Goal: Task Accomplishment & Management: Manage account settings

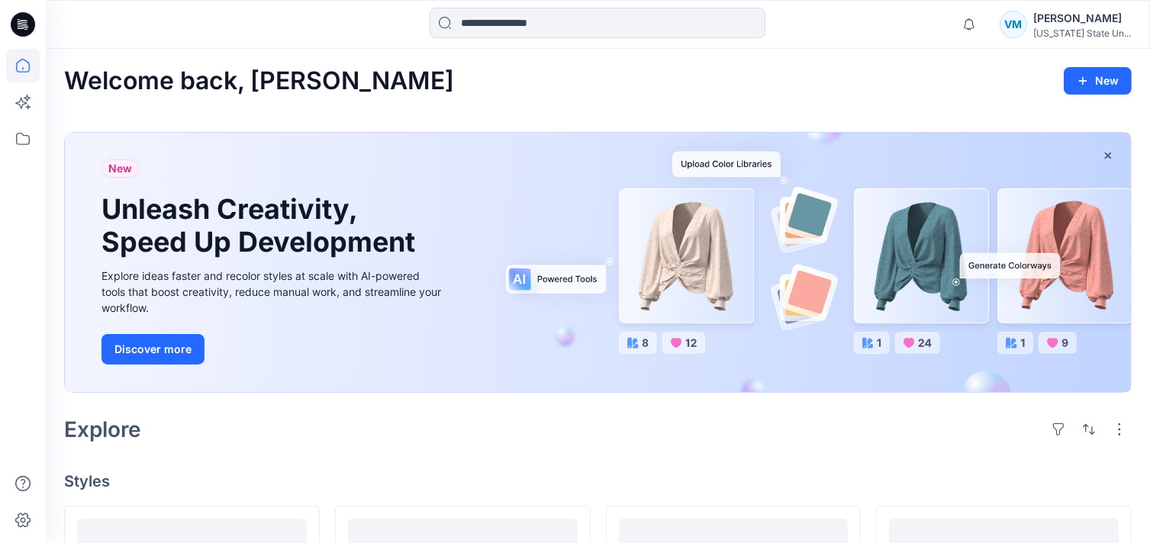
click at [1034, 24] on div "VM [PERSON_NAME] [US_STATE] State Un..." at bounding box center [1064, 24] width 131 height 31
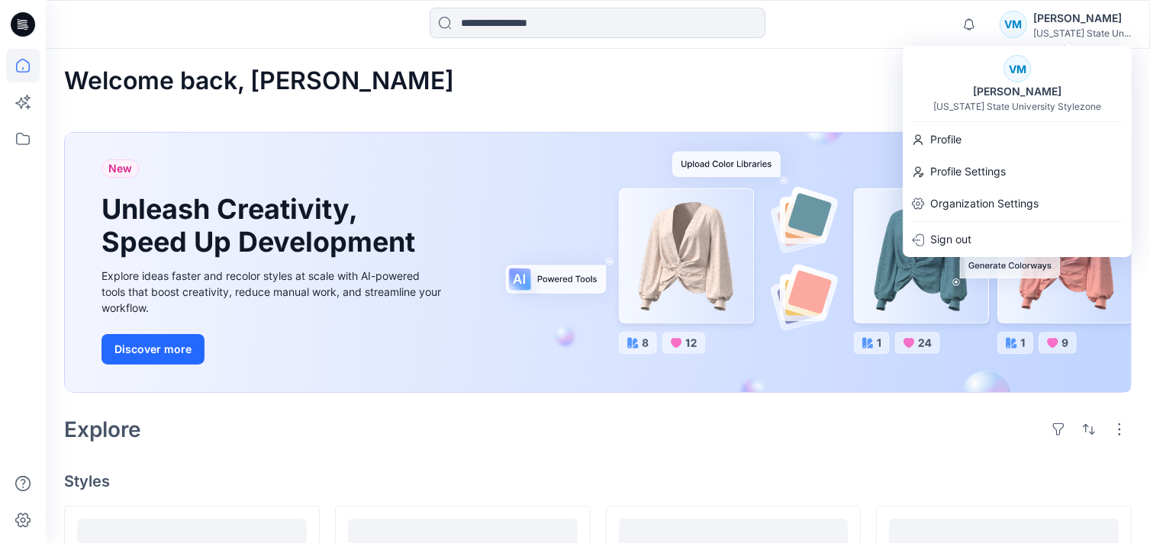
click at [742, 109] on div "Welcome back, [PERSON_NAME] New New Unleash Creativity, Speed Up Development Ex…" at bounding box center [598, 540] width 1104 height 983
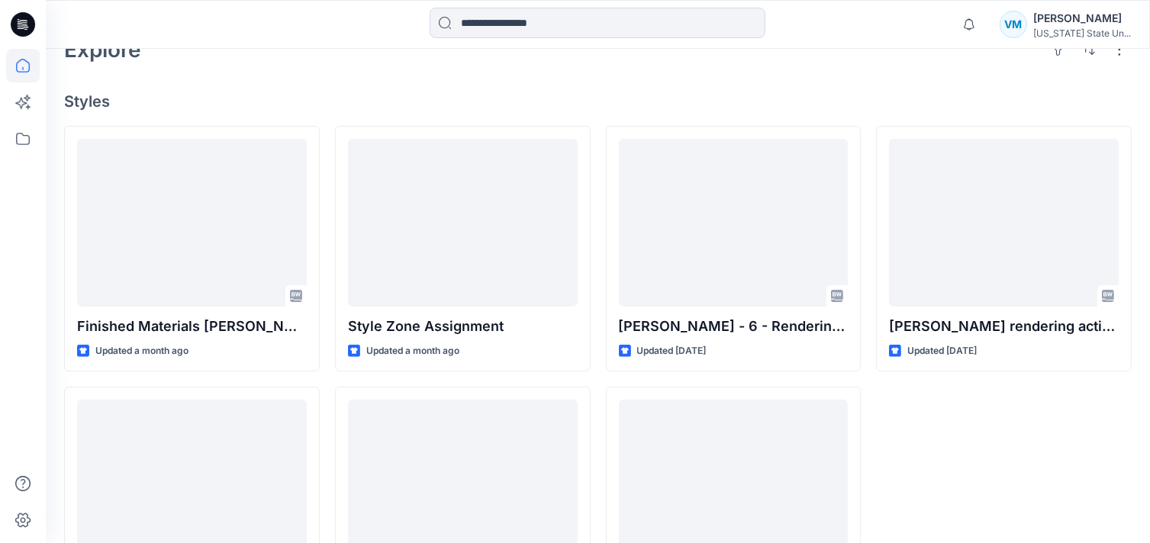
scroll to position [419, 0]
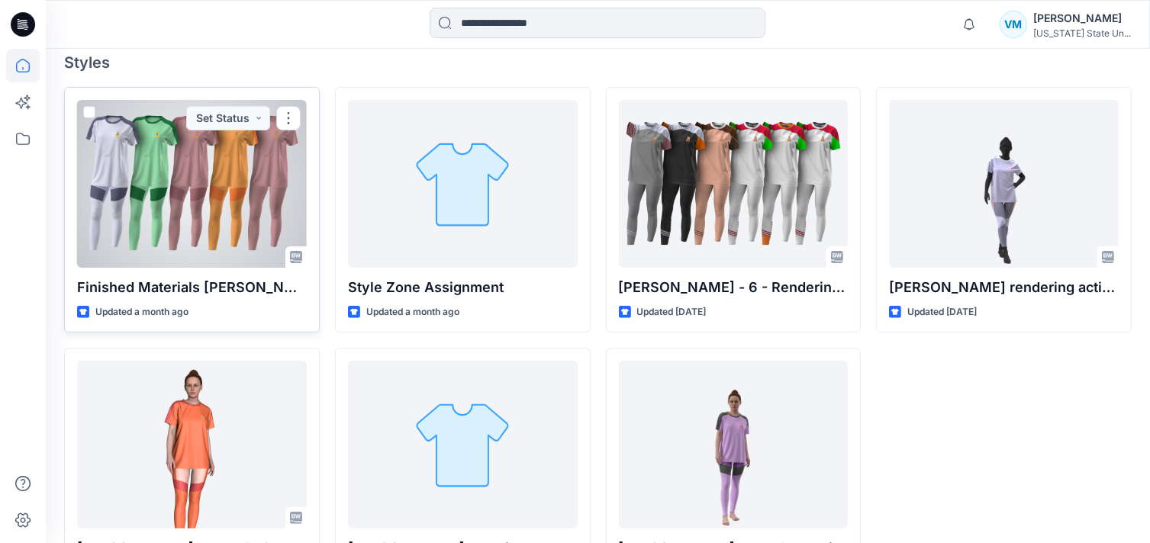
click at [214, 159] on div at bounding box center [192, 184] width 230 height 168
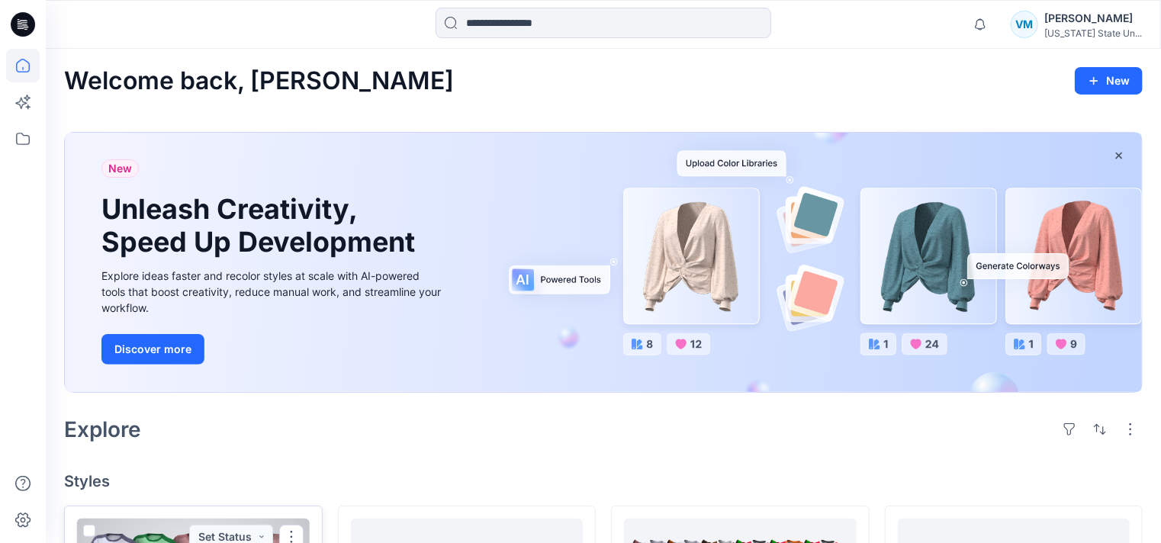
click at [214, 159] on div "Welcome back, [PERSON_NAME] New New Unleash Creativity, Speed Up Development Ex…" at bounding box center [603, 540] width 1115 height 983
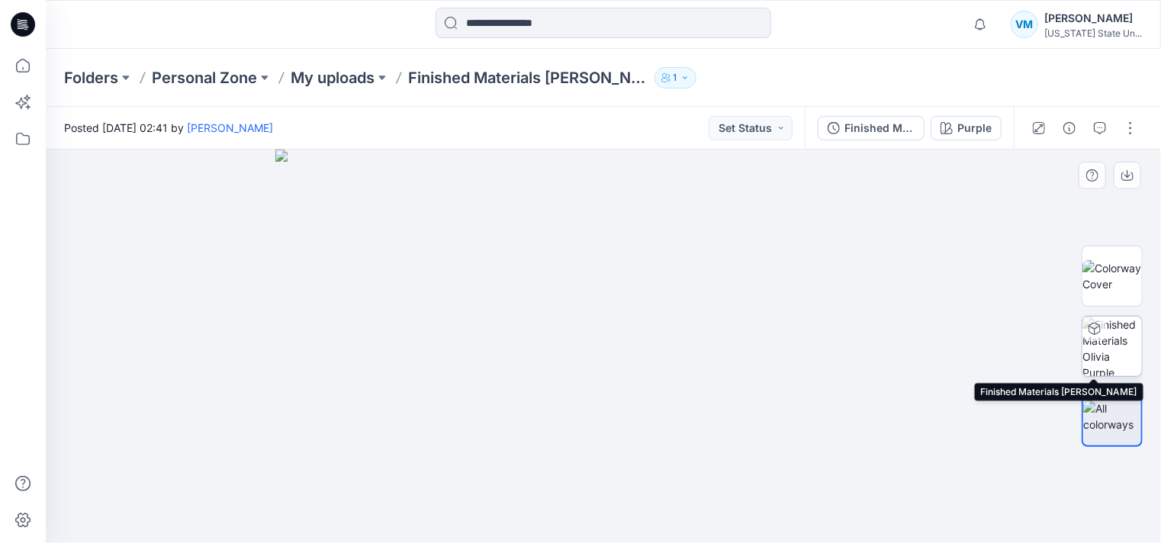
click at [1103, 342] on img at bounding box center [1113, 347] width 60 height 60
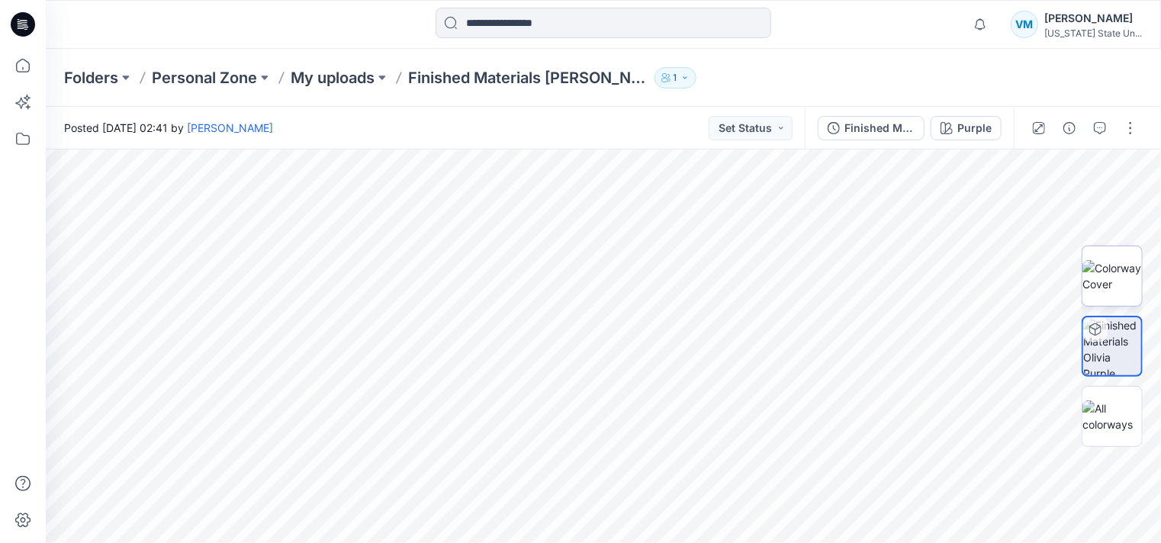
click at [1103, 274] on img at bounding box center [1113, 276] width 60 height 32
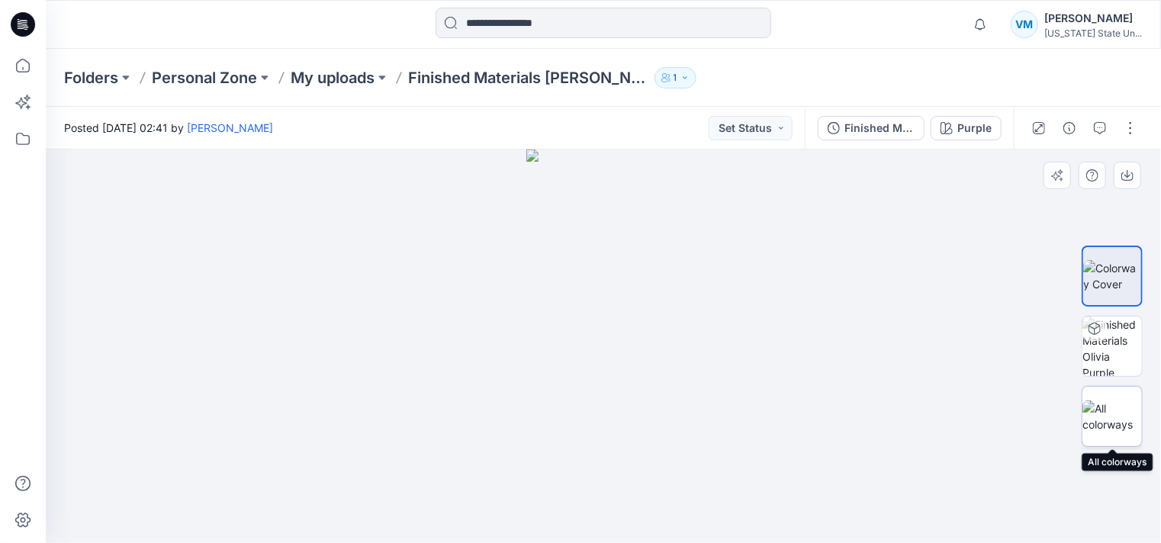
click at [1114, 411] on img at bounding box center [1113, 417] width 60 height 32
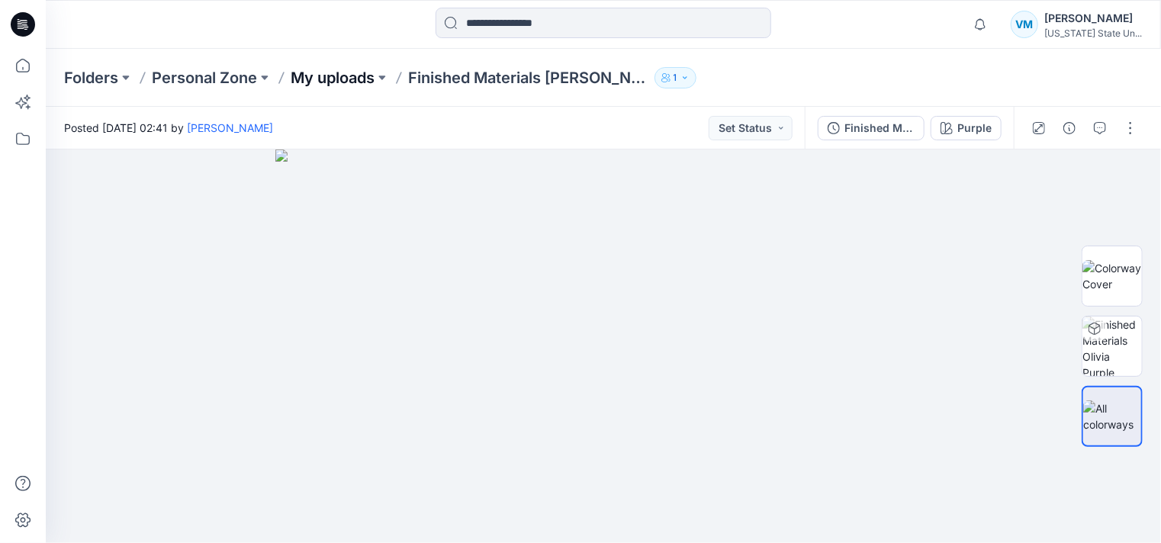
click at [350, 73] on p "My uploads" at bounding box center [333, 77] width 84 height 21
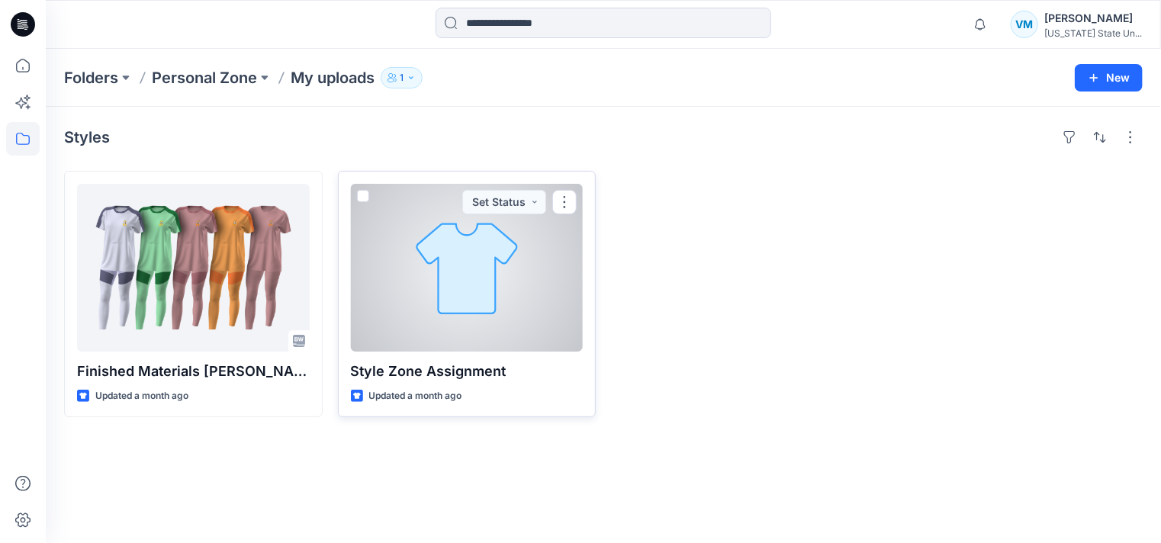
click at [533, 260] on div at bounding box center [467, 268] width 233 height 168
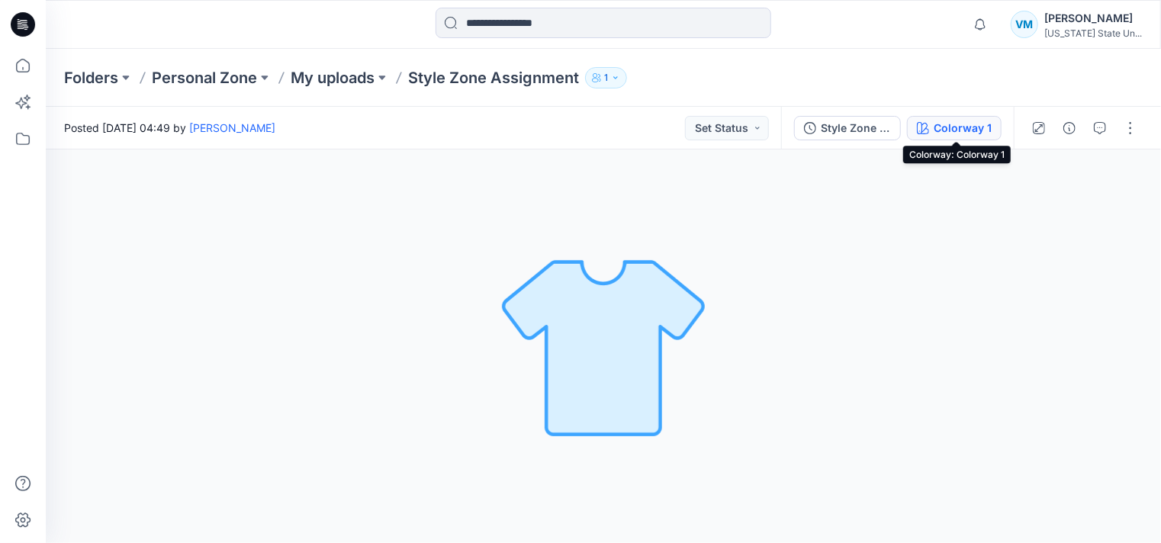
click at [950, 130] on div "Colorway 1" at bounding box center [963, 128] width 58 height 17
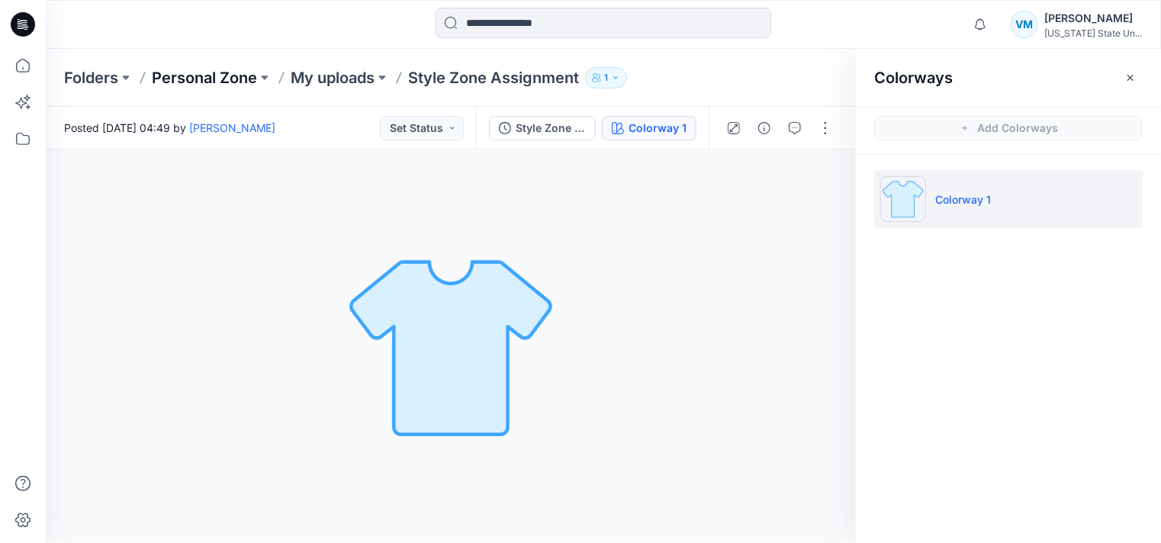
click at [223, 84] on p "Personal Zone" at bounding box center [204, 77] width 105 height 21
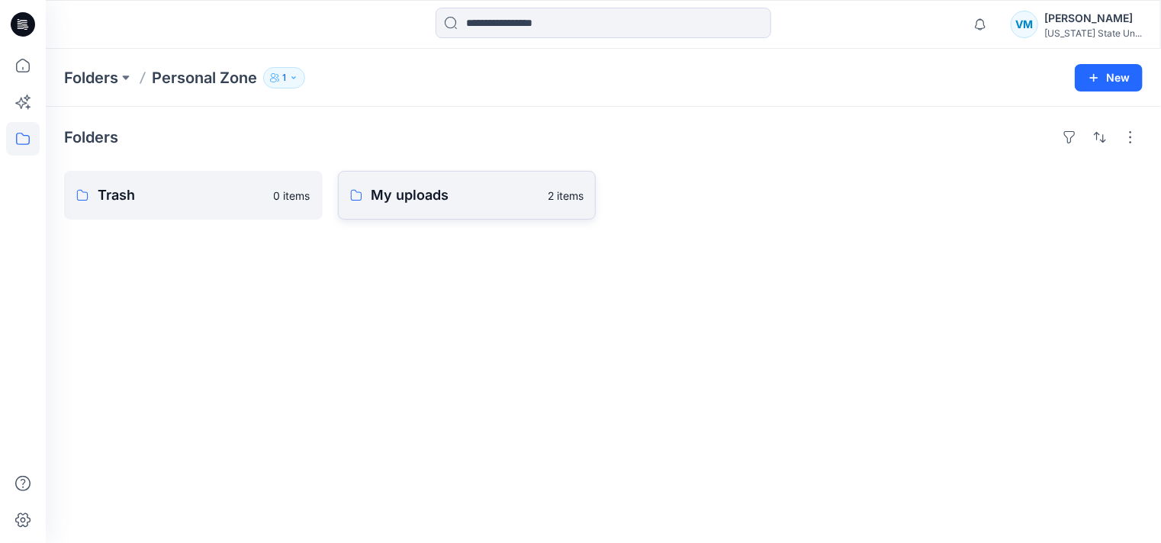
click at [388, 198] on p "My uploads" at bounding box center [456, 195] width 168 height 21
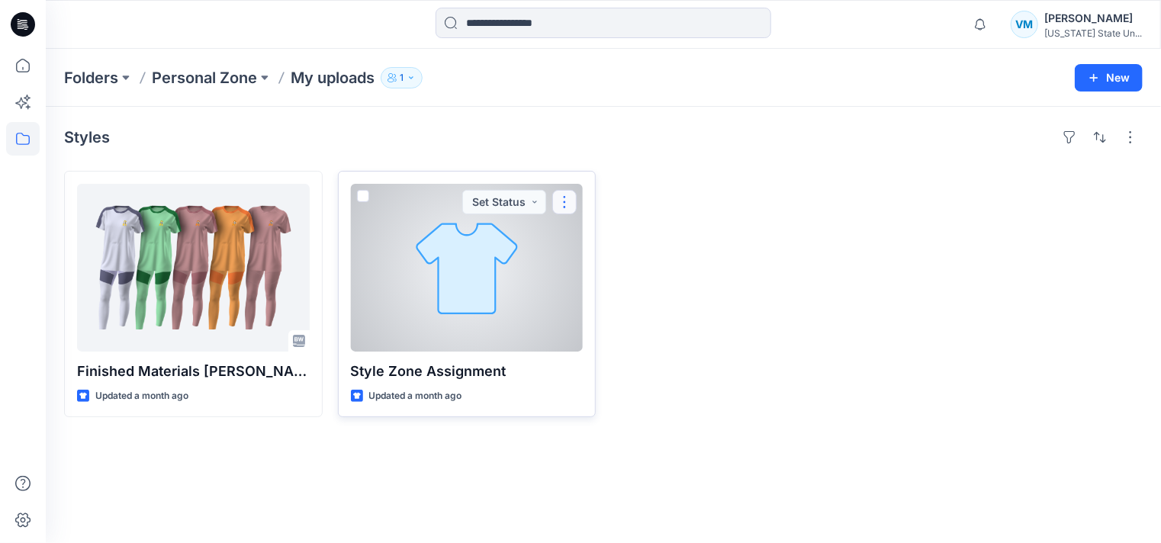
click at [561, 198] on button "button" at bounding box center [564, 202] width 24 height 24
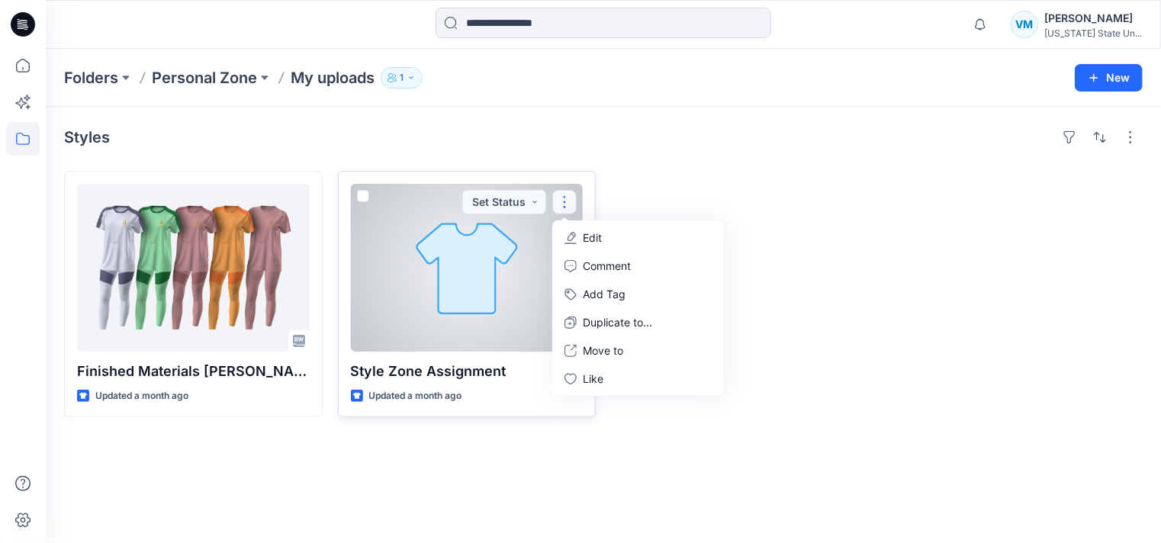
click at [584, 240] on p "Edit" at bounding box center [592, 238] width 19 height 16
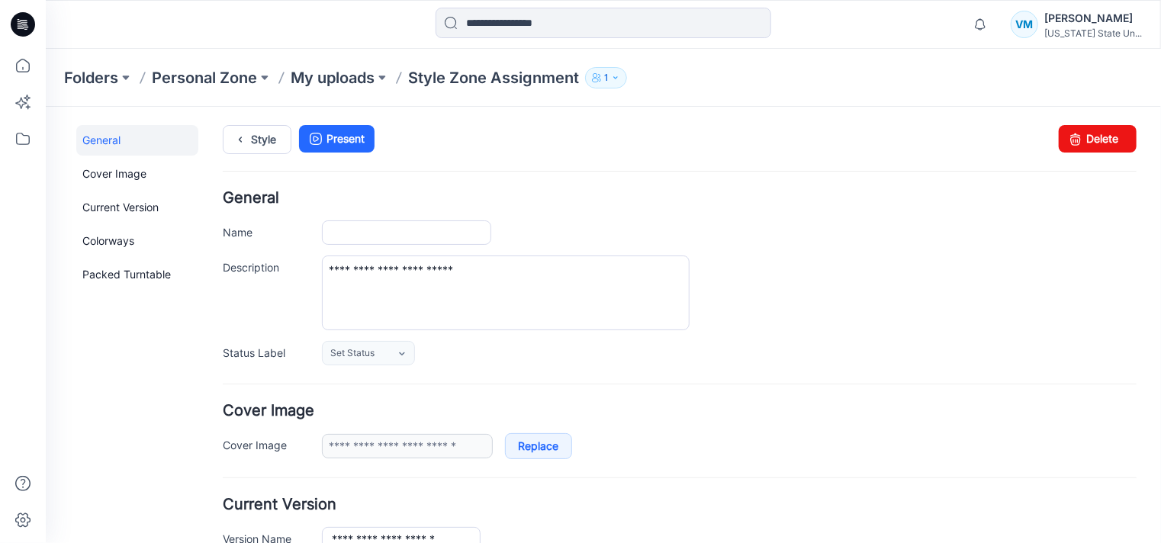
type input "**********"
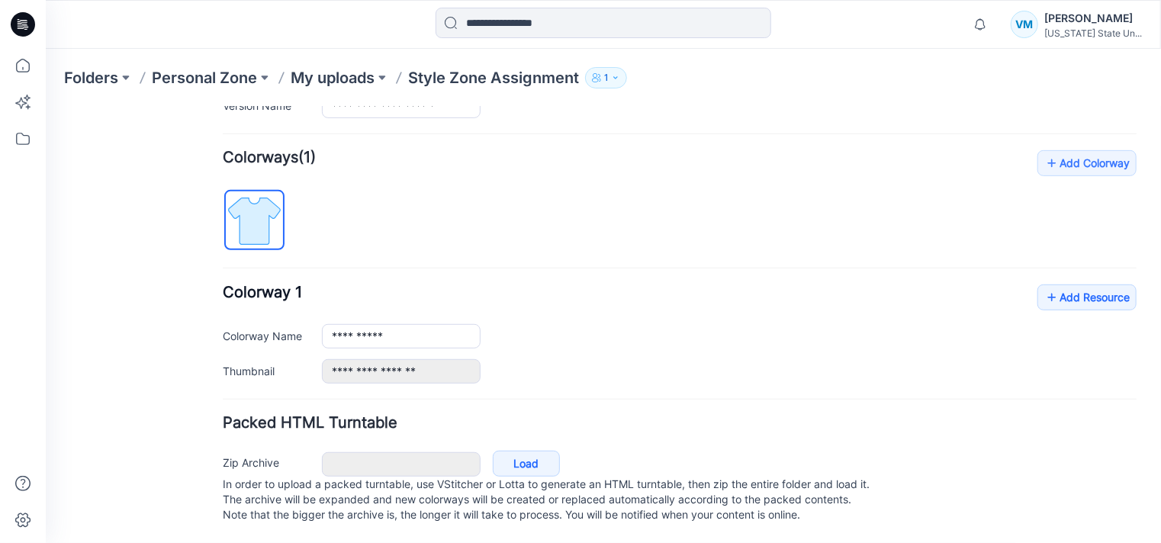
scroll to position [446, 0]
click at [524, 450] on link "Load" at bounding box center [525, 463] width 67 height 26
click at [511, 454] on link "Load" at bounding box center [525, 463] width 67 height 26
click at [526, 445] on div "Zip Archive Cancel Load In order to upload a packed turntable, use VStitcher or…" at bounding box center [679, 486] width 925 height 82
click at [524, 450] on link "Load" at bounding box center [525, 463] width 67 height 26
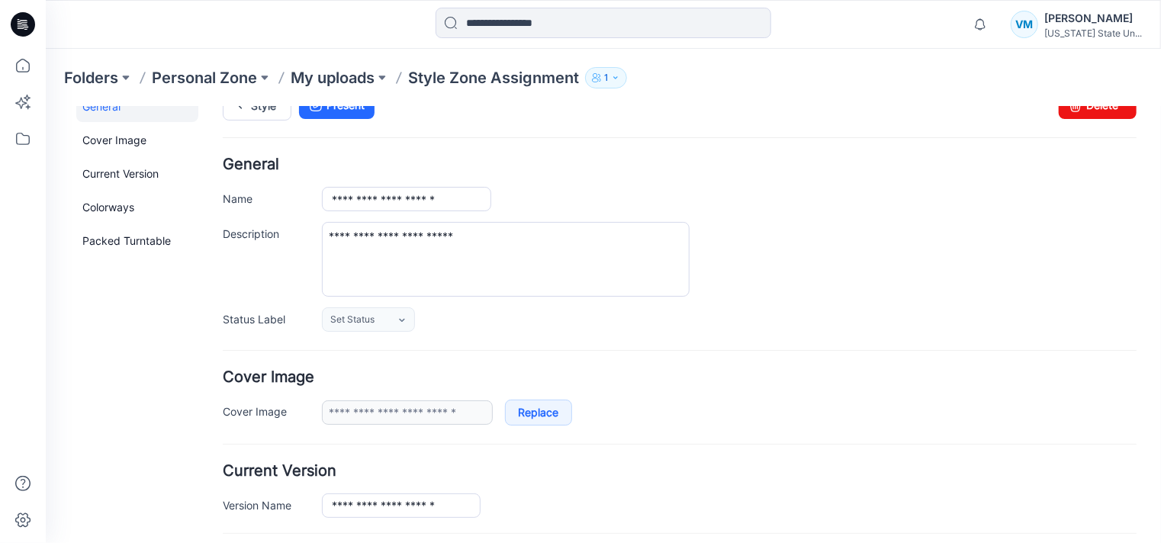
scroll to position [0, 0]
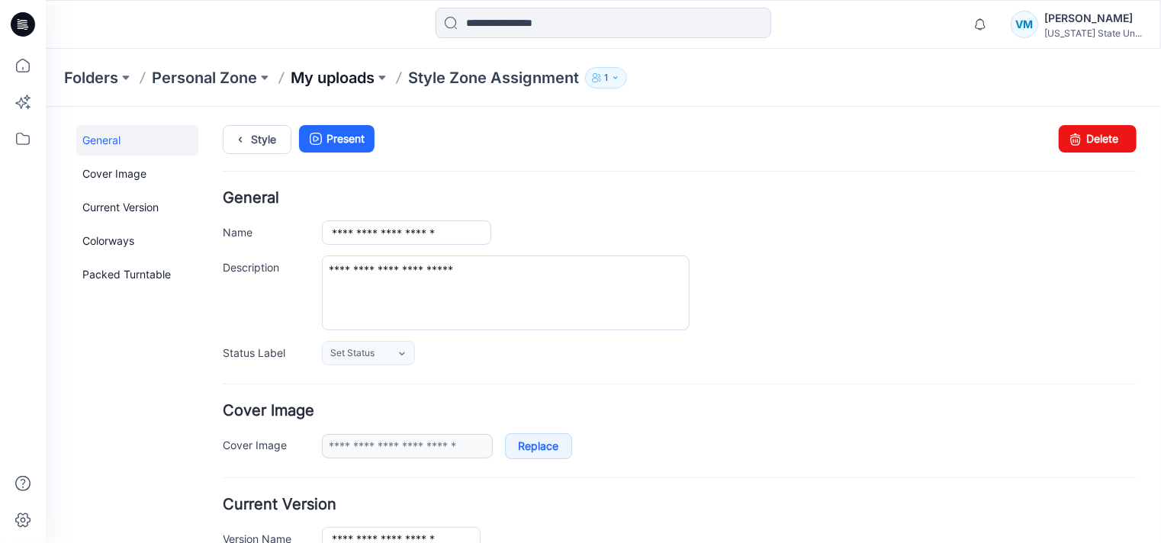
click at [326, 77] on p "My uploads" at bounding box center [333, 77] width 84 height 21
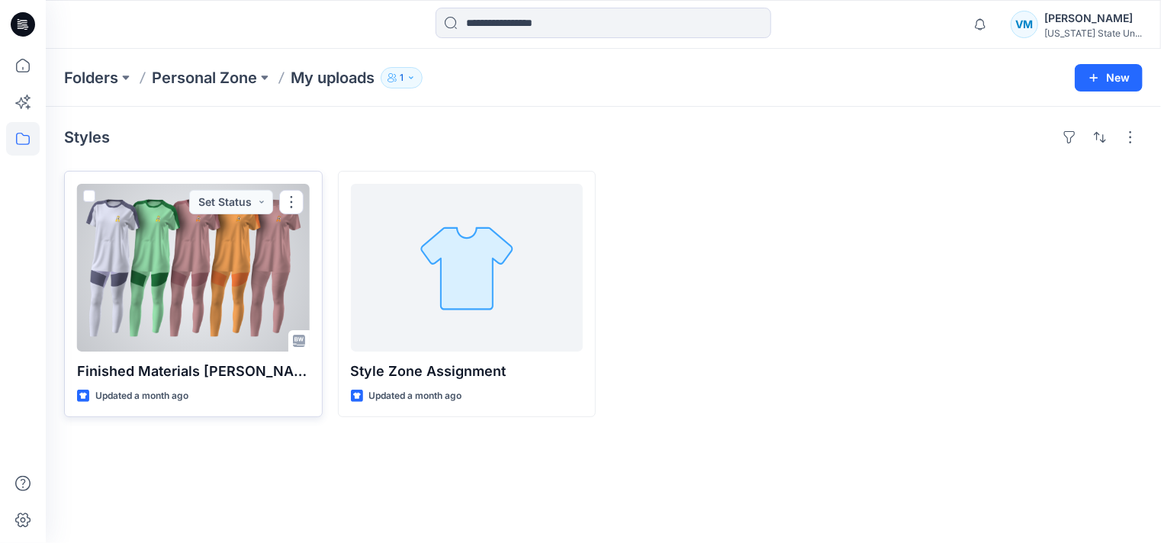
click at [259, 280] on div at bounding box center [193, 268] width 233 height 168
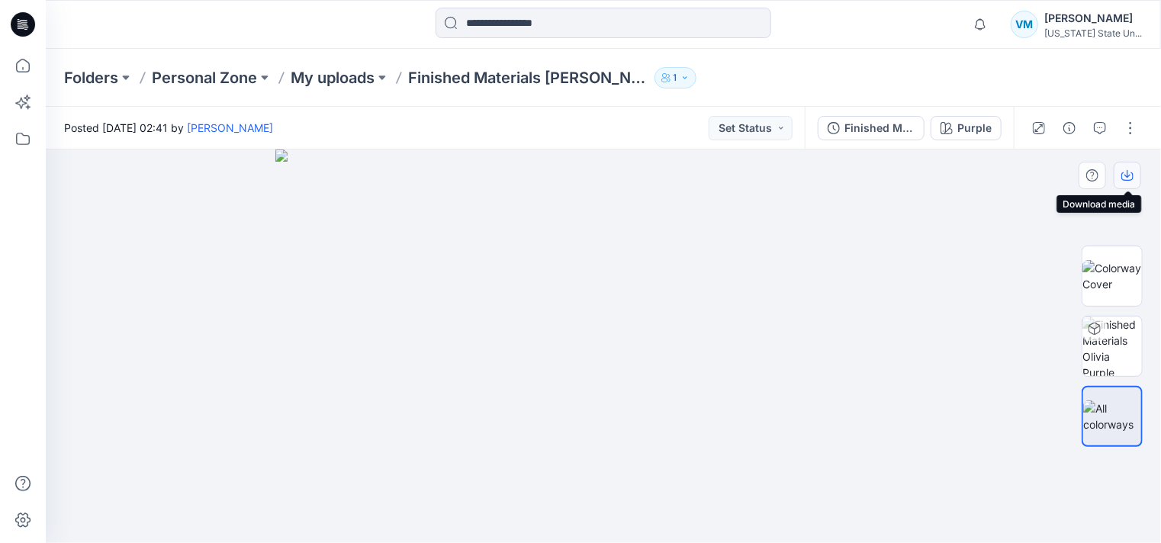
click at [1129, 179] on icon "button" at bounding box center [1127, 176] width 12 height 8
click at [1120, 172] on button "button" at bounding box center [1127, 175] width 27 height 27
click at [1128, 132] on button "button" at bounding box center [1130, 128] width 24 height 24
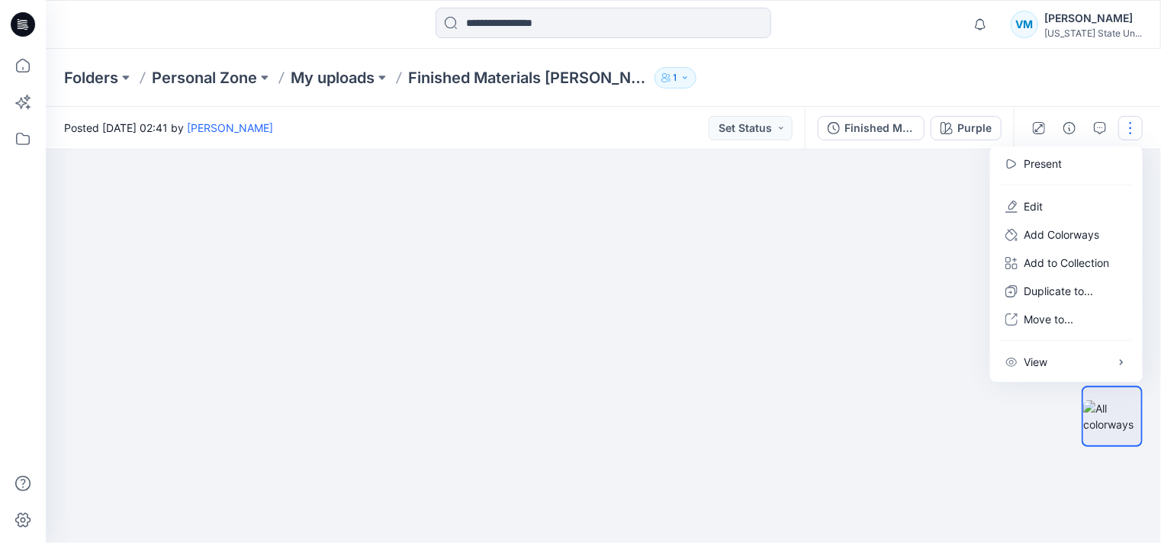
click at [947, 347] on img at bounding box center [602, 336] width 725 height 414
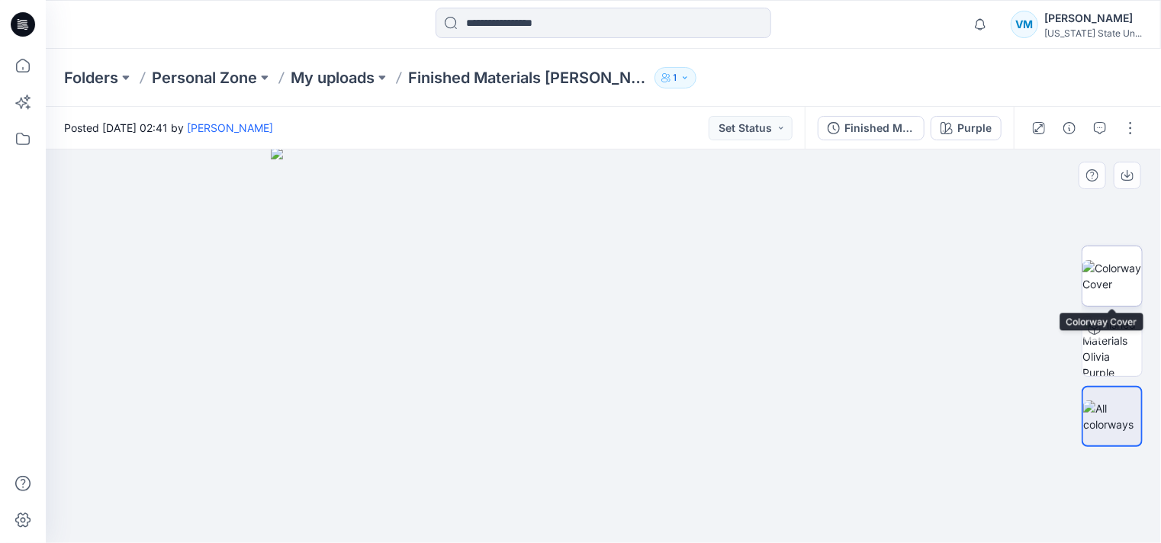
click at [1089, 265] on img at bounding box center [1113, 276] width 60 height 32
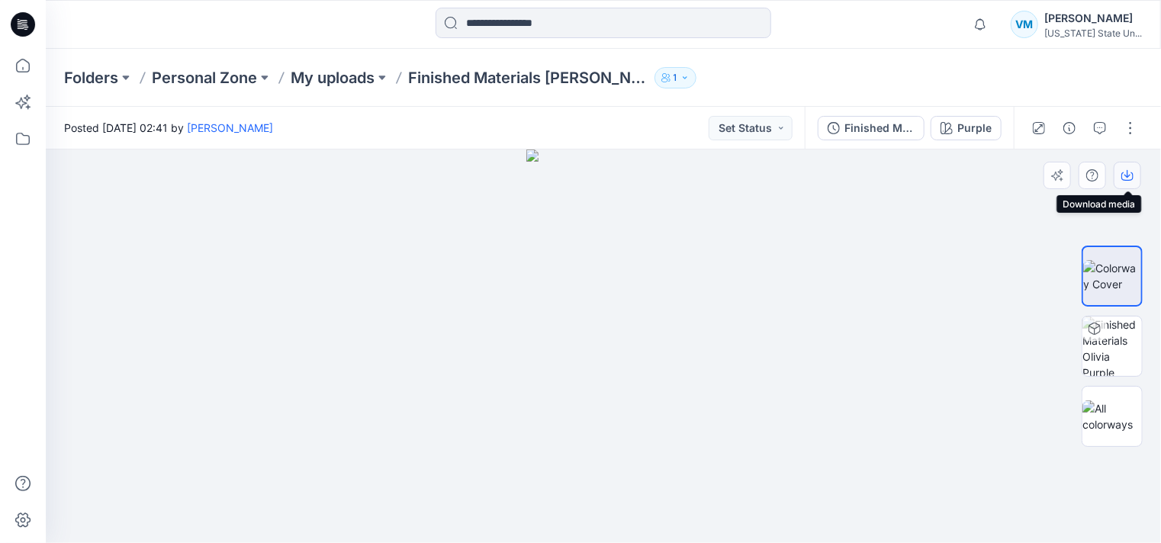
click at [1135, 173] on button "button" at bounding box center [1127, 175] width 27 height 27
click at [1108, 417] on img at bounding box center [1113, 417] width 60 height 32
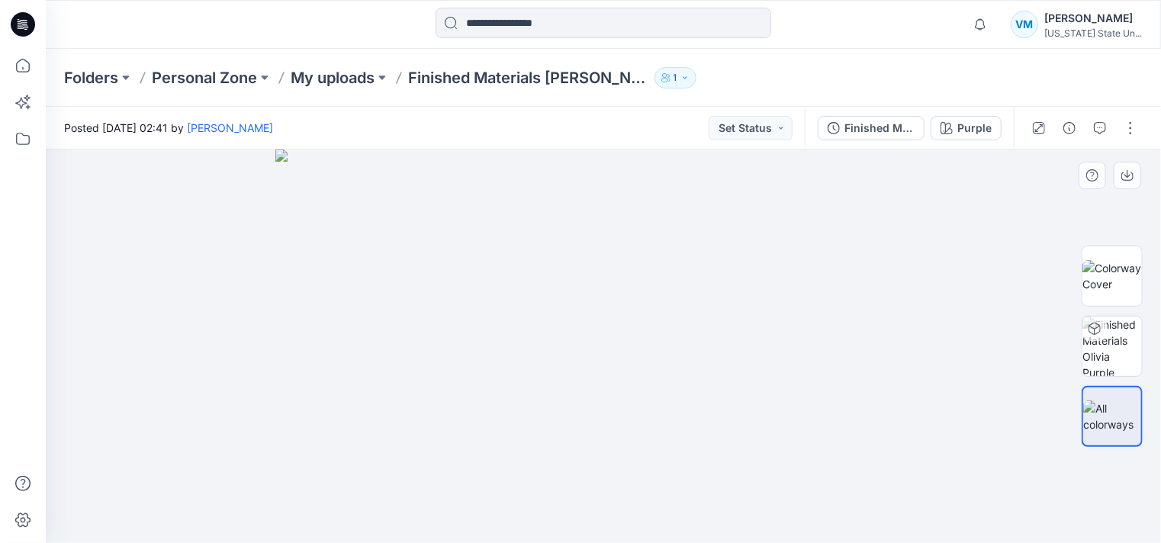
click at [652, 302] on img at bounding box center [603, 347] width 656 height 394
click at [1129, 130] on button "button" at bounding box center [1130, 128] width 24 height 24
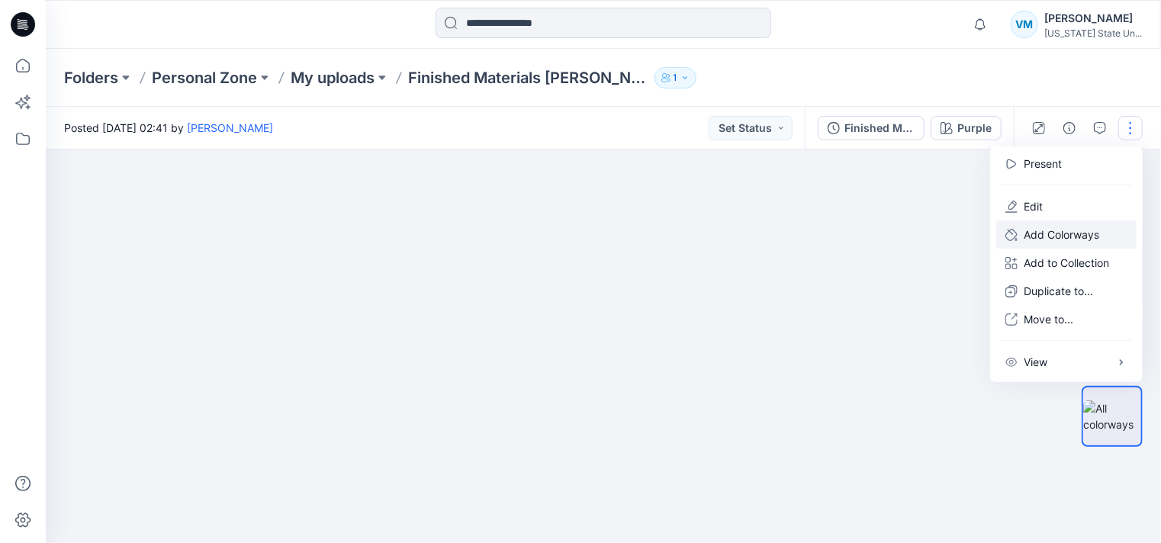
click at [1040, 238] on p "Add Colorways" at bounding box center [1062, 235] width 76 height 16
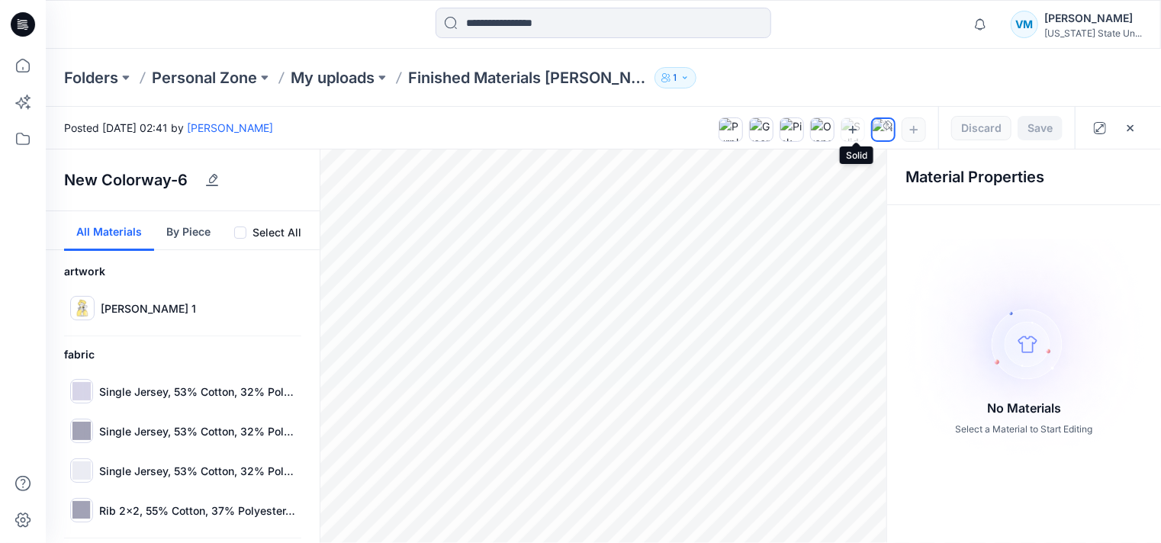
click at [851, 131] on icon at bounding box center [853, 130] width 12 height 12
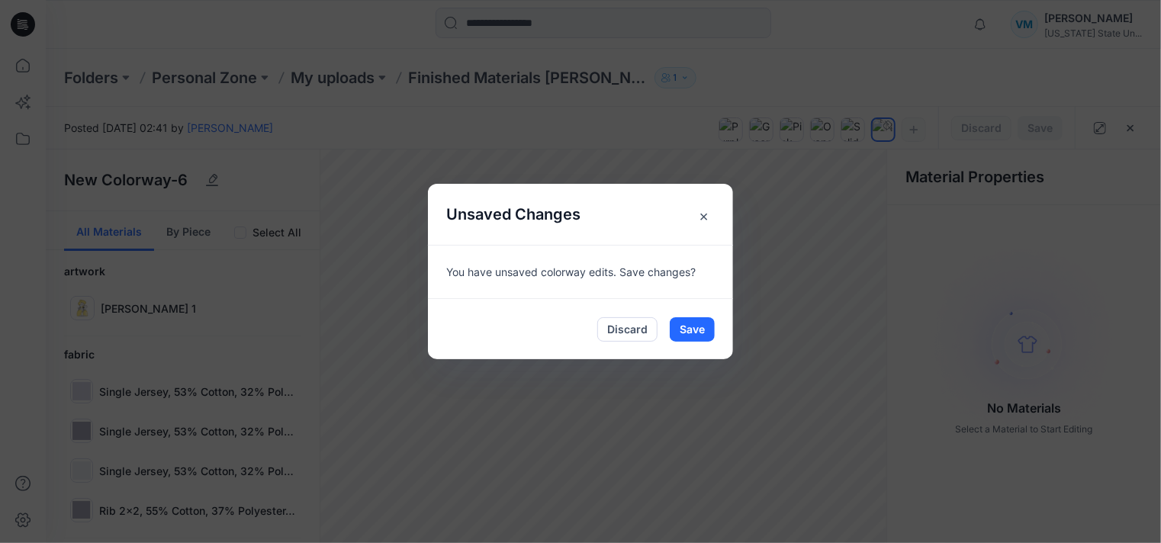
click at [707, 211] on span "×" at bounding box center [703, 215] width 27 height 27
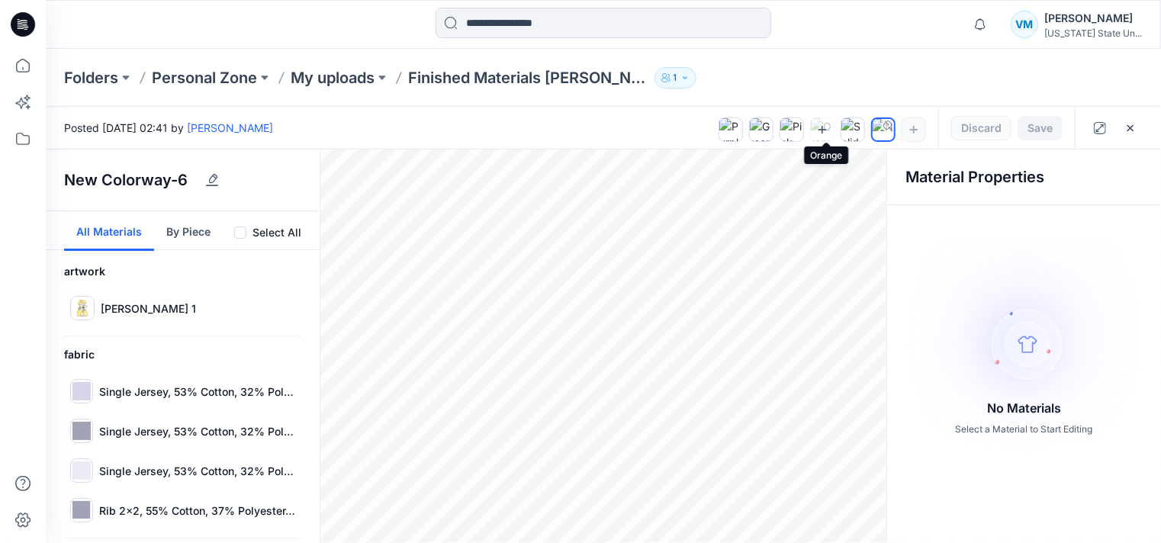
click at [825, 124] on icon at bounding box center [822, 130] width 12 height 12
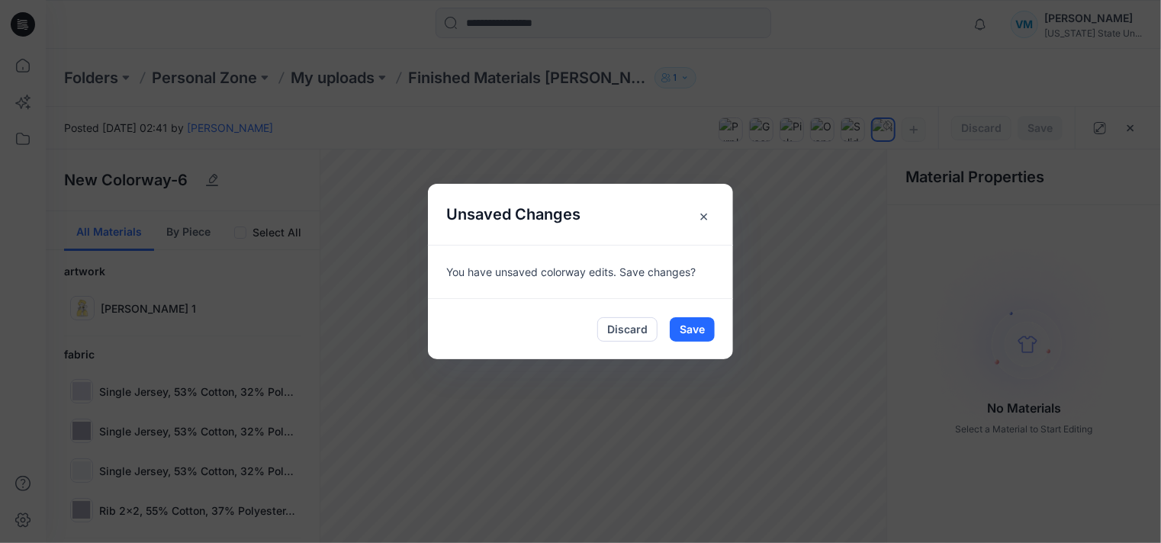
click at [703, 216] on span "×" at bounding box center [703, 215] width 27 height 27
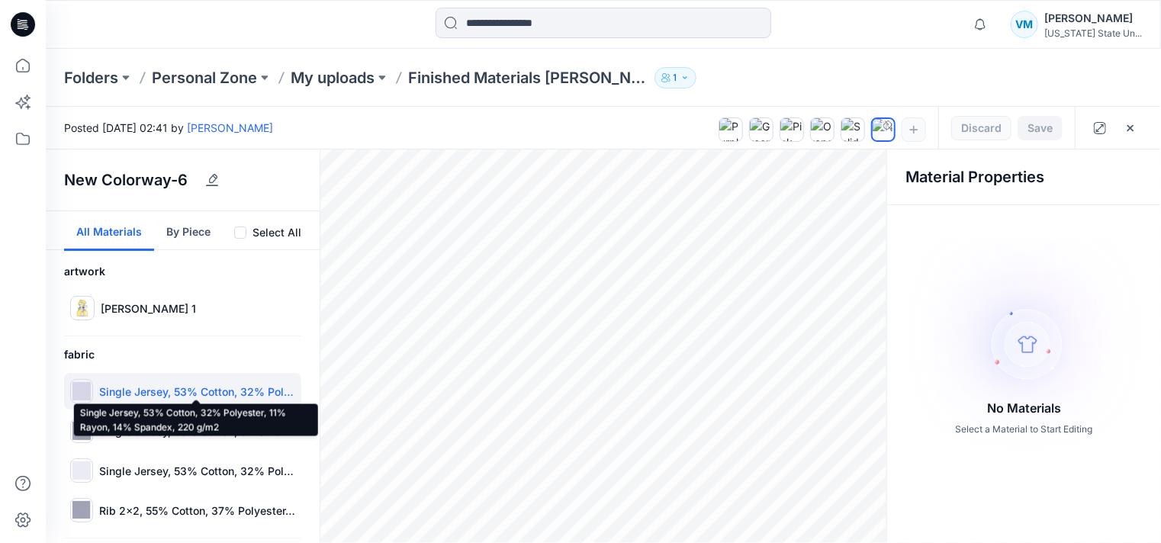
click at [240, 390] on p "Single Jersey, 53% Cotton, 32% Polyester, 11% Rayon, 14% Spandex, 220 g/m2" at bounding box center [197, 392] width 196 height 16
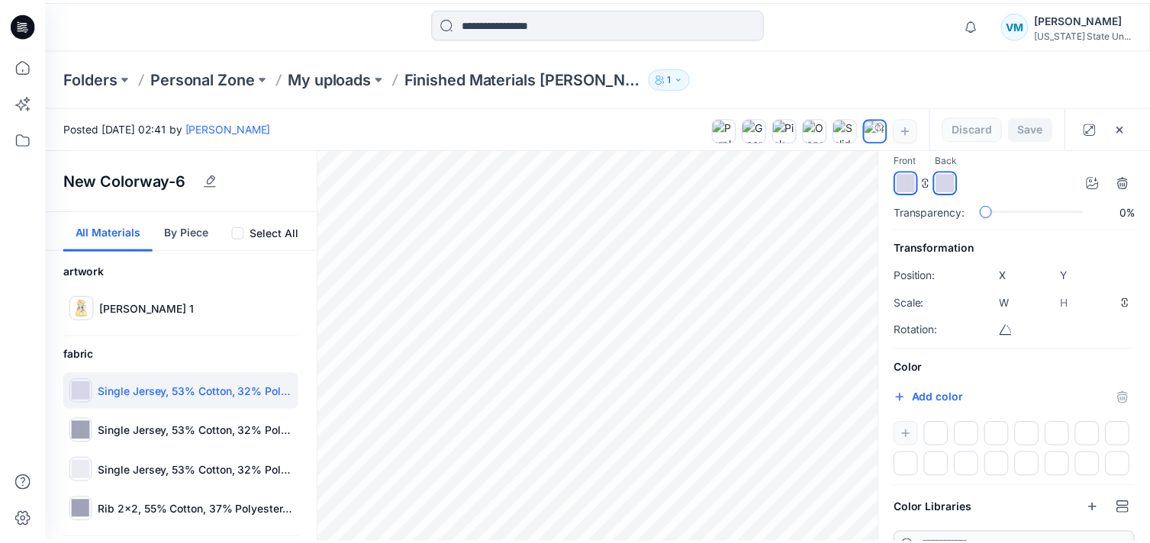
scroll to position [101, 0]
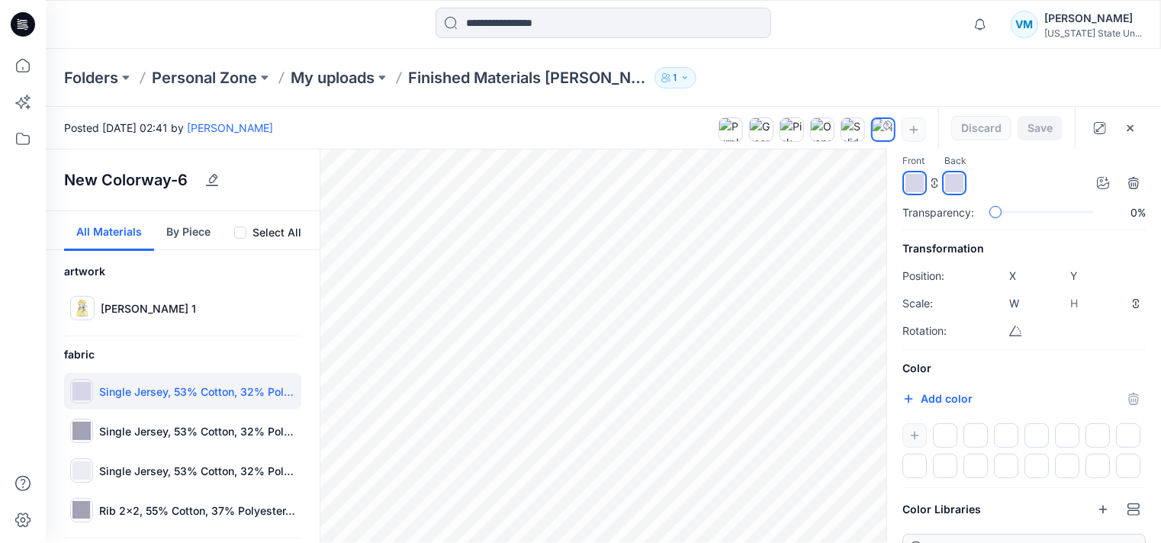
click at [911, 430] on div at bounding box center [1023, 450] width 243 height 55
click at [917, 436] on div at bounding box center [1023, 450] width 243 height 55
click at [940, 398] on button "Add color" at bounding box center [937, 399] width 70 height 18
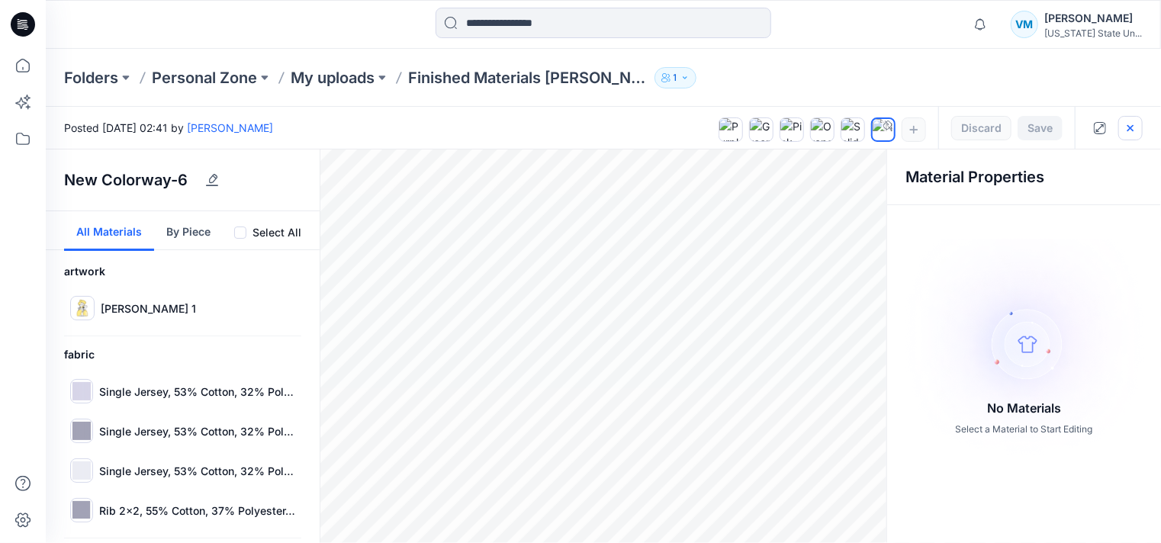
click at [1136, 124] on icon "button" at bounding box center [1130, 128] width 12 height 12
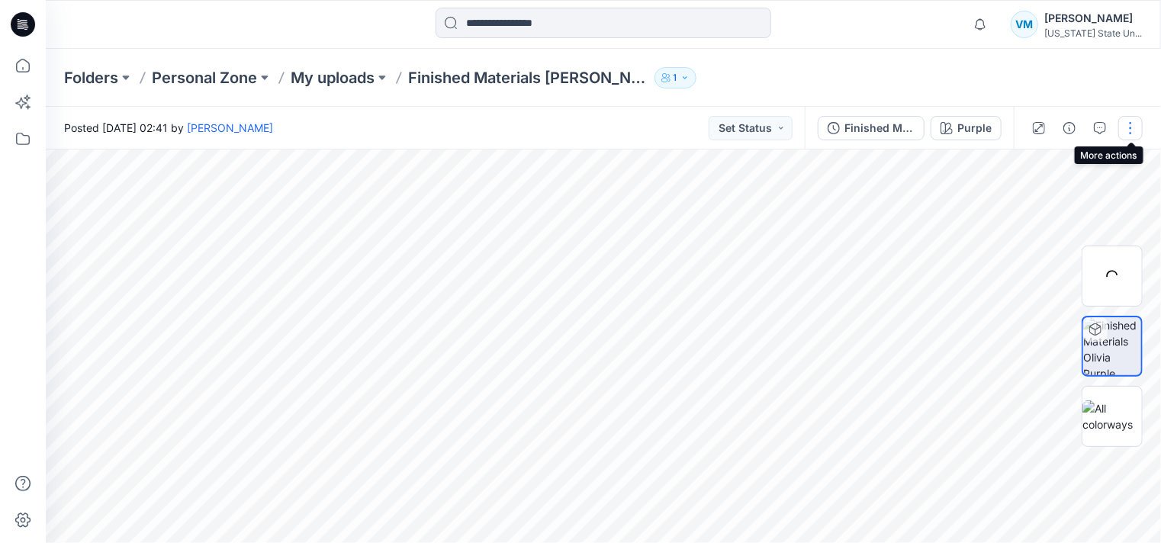
click at [1126, 129] on button "button" at bounding box center [1130, 128] width 24 height 24
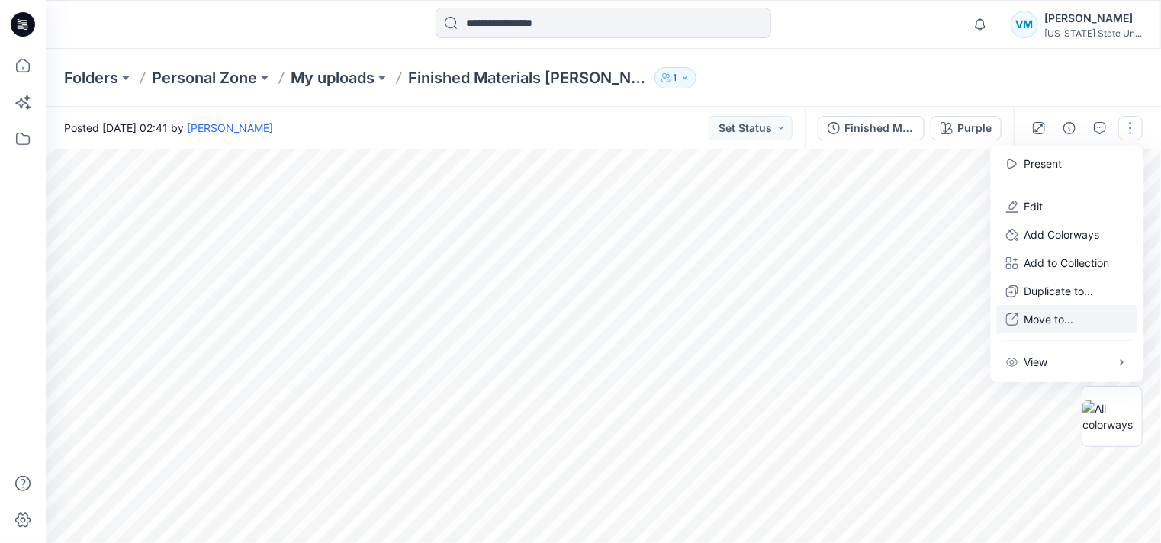
click at [1034, 311] on p "Move to..." at bounding box center [1050, 319] width 50 height 16
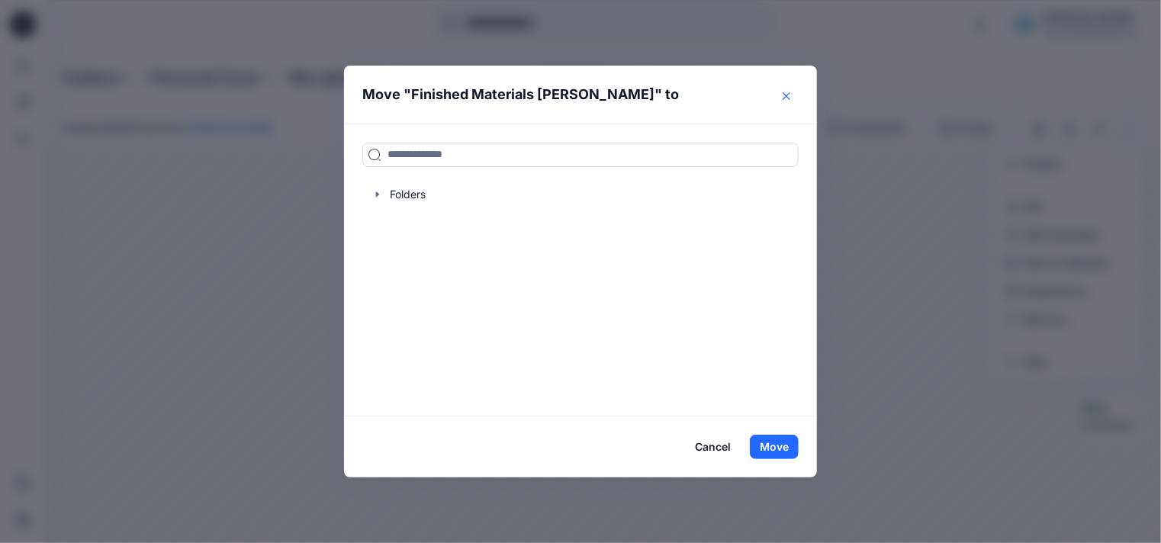
click at [784, 96] on icon "Close" at bounding box center [787, 96] width 8 height 8
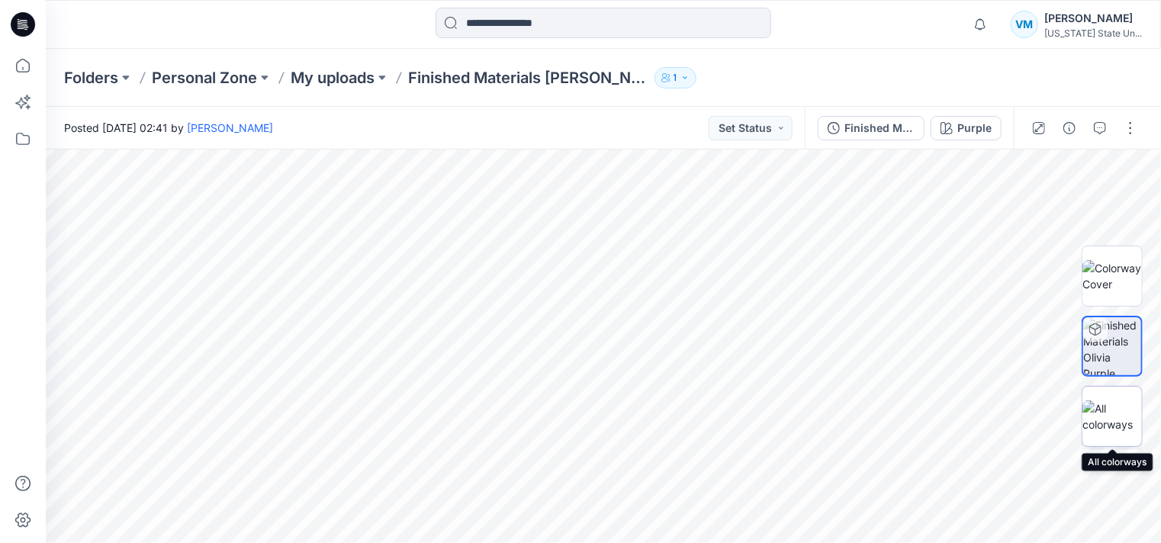
click at [1103, 402] on img at bounding box center [1113, 417] width 60 height 32
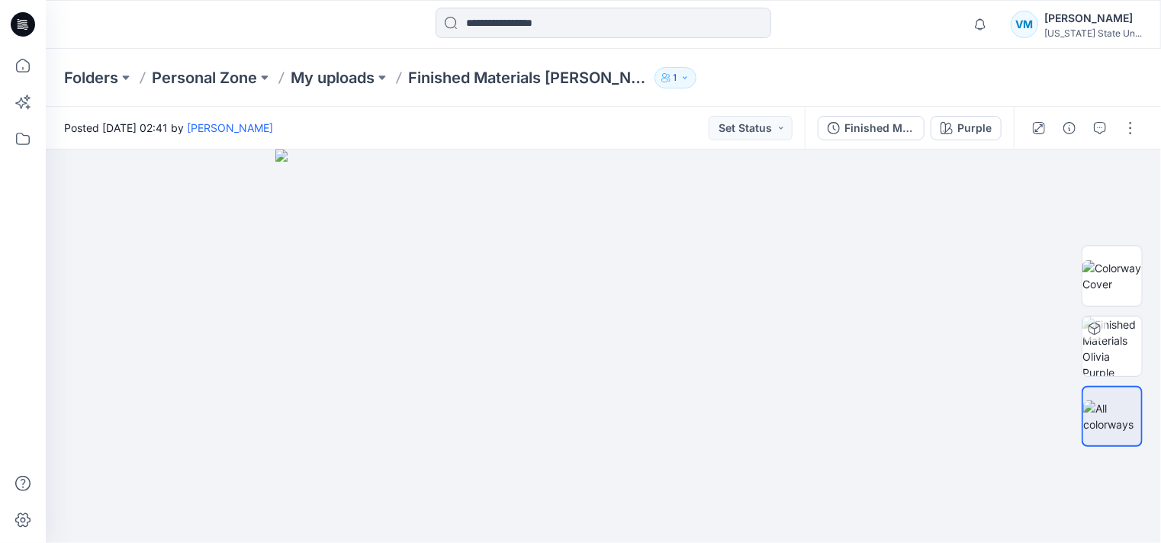
click at [1034, 254] on div at bounding box center [603, 347] width 1115 height 394
click at [1028, 259] on div at bounding box center [603, 347] width 1115 height 394
click at [327, 82] on p "My uploads" at bounding box center [333, 77] width 84 height 21
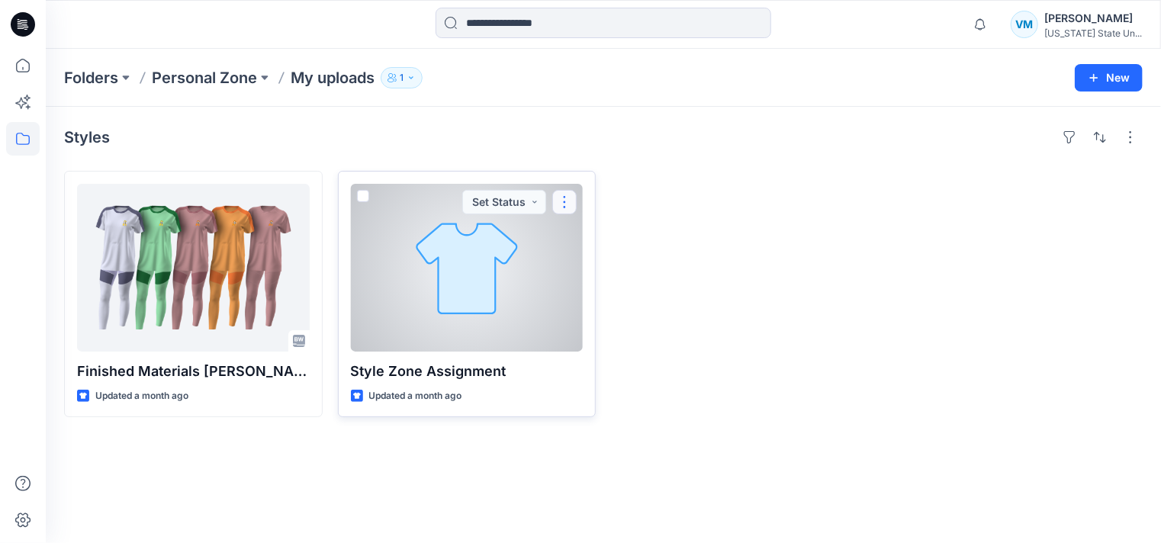
click at [563, 201] on button "button" at bounding box center [564, 202] width 24 height 24
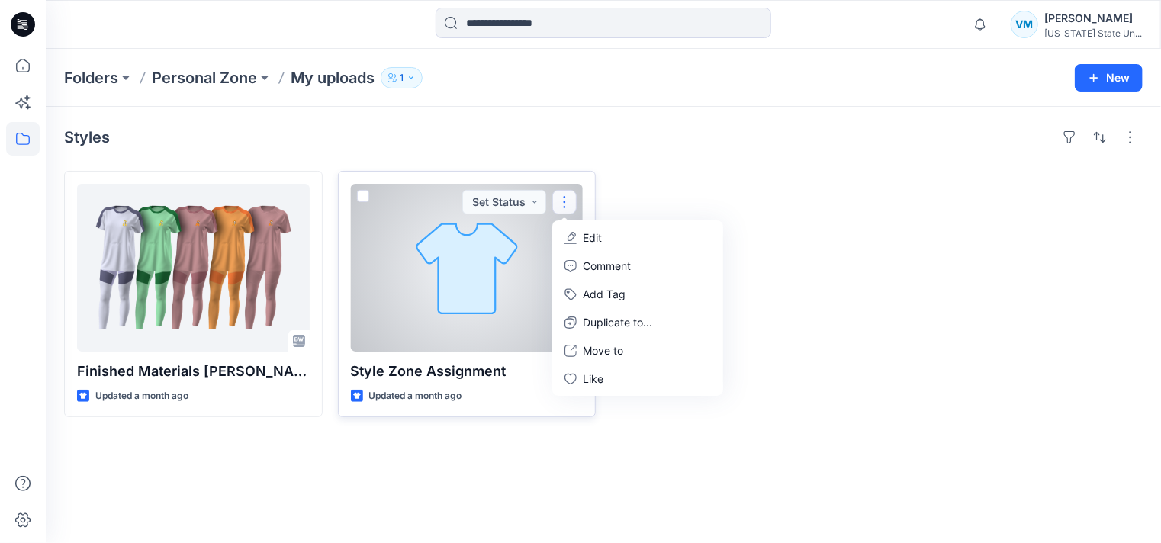
click at [361, 193] on span at bounding box center [363, 196] width 12 height 12
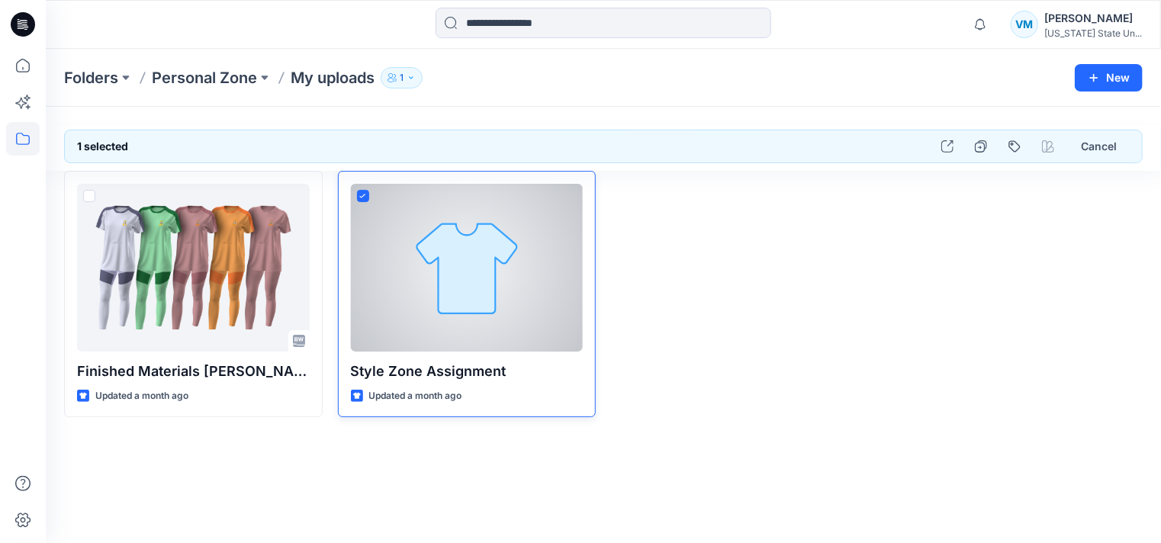
drag, startPoint x: 441, startPoint y: 259, endPoint x: 406, endPoint y: 228, distance: 47.0
click at [406, 228] on div at bounding box center [467, 268] width 233 height 168
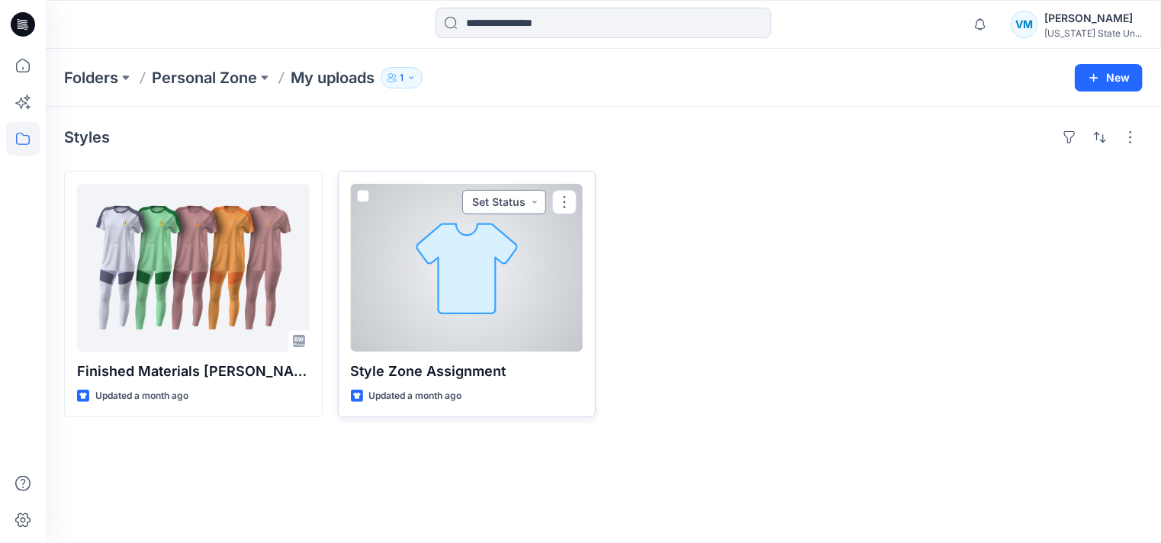
click at [538, 201] on button "Set Status" at bounding box center [504, 202] width 84 height 24
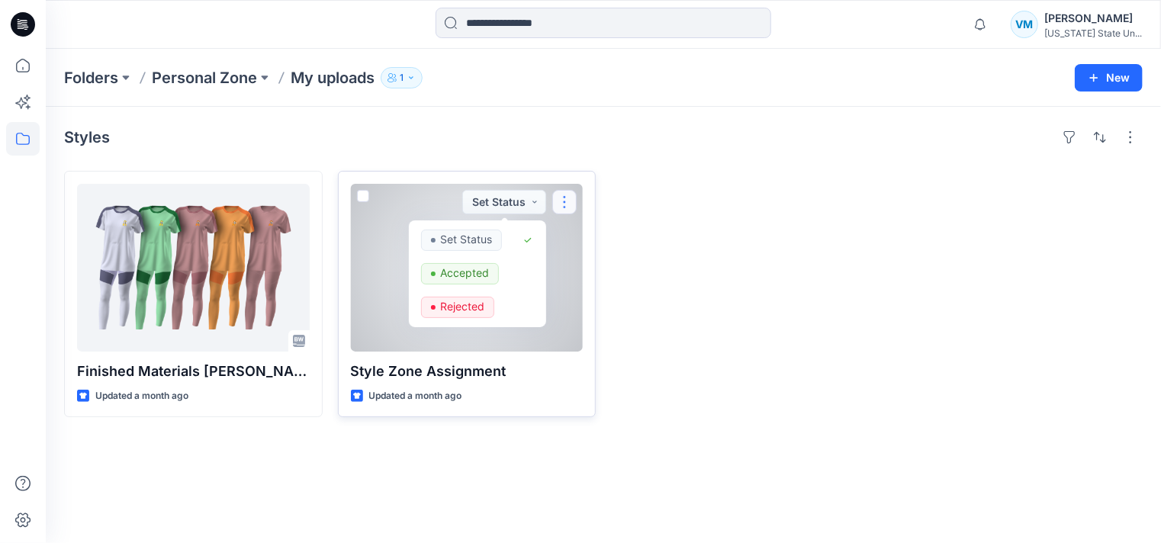
click at [571, 201] on button "button" at bounding box center [564, 202] width 24 height 24
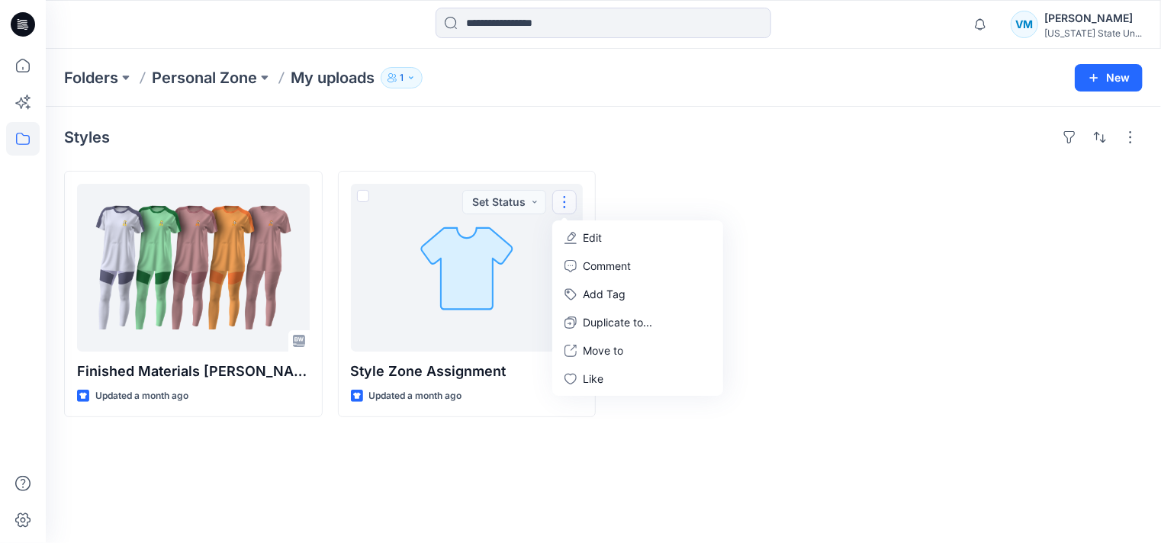
click at [677, 143] on div "Styles" at bounding box center [603, 137] width 1079 height 24
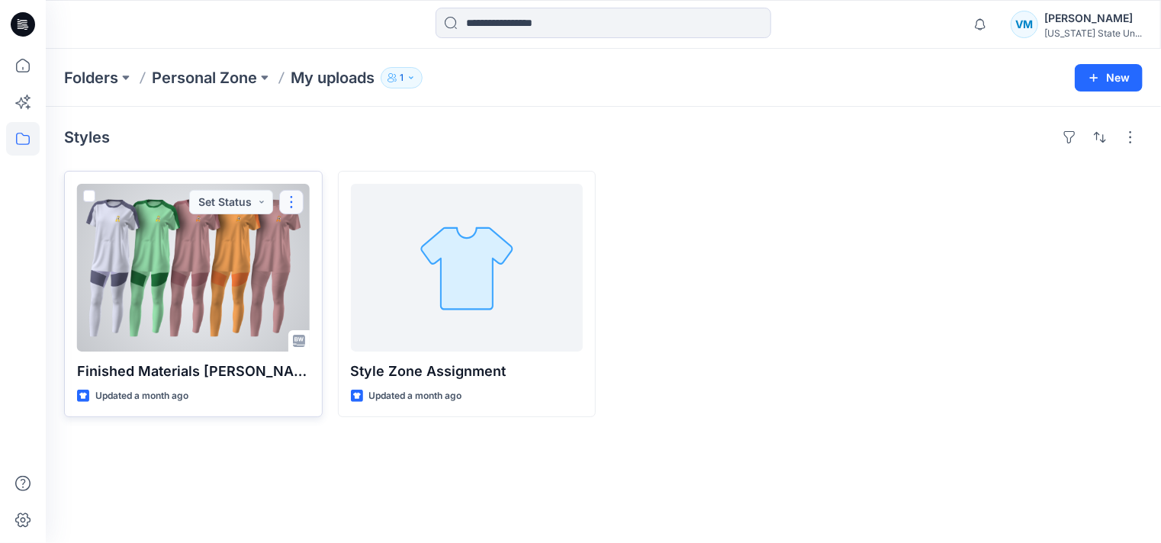
click at [298, 199] on button "button" at bounding box center [291, 202] width 24 height 24
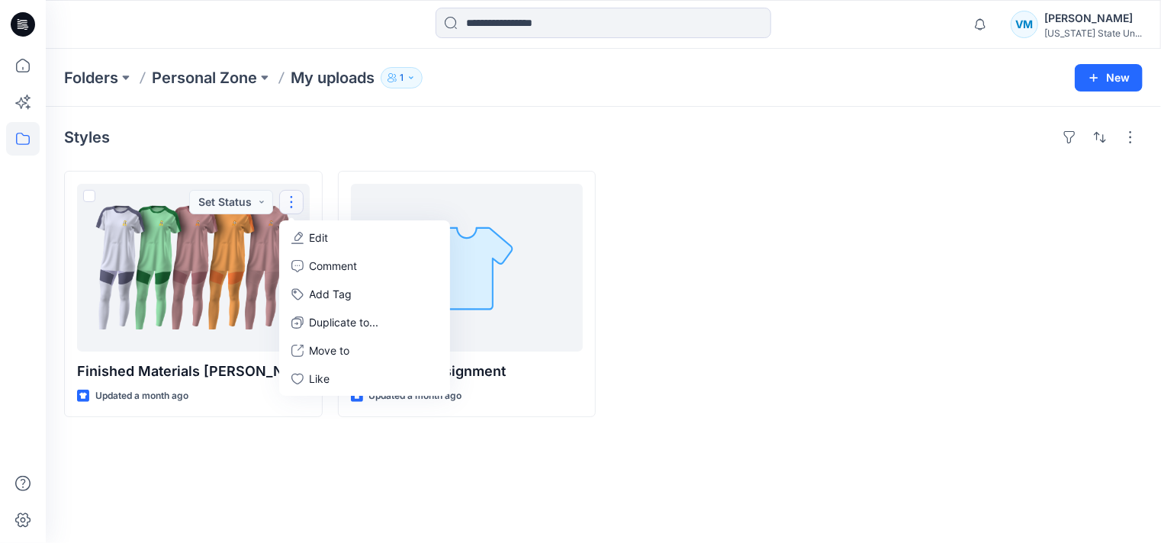
click at [253, 119] on div "Styles Finished Materials [PERSON_NAME] Updated a month ago Set Status Edit Com…" at bounding box center [603, 325] width 1115 height 436
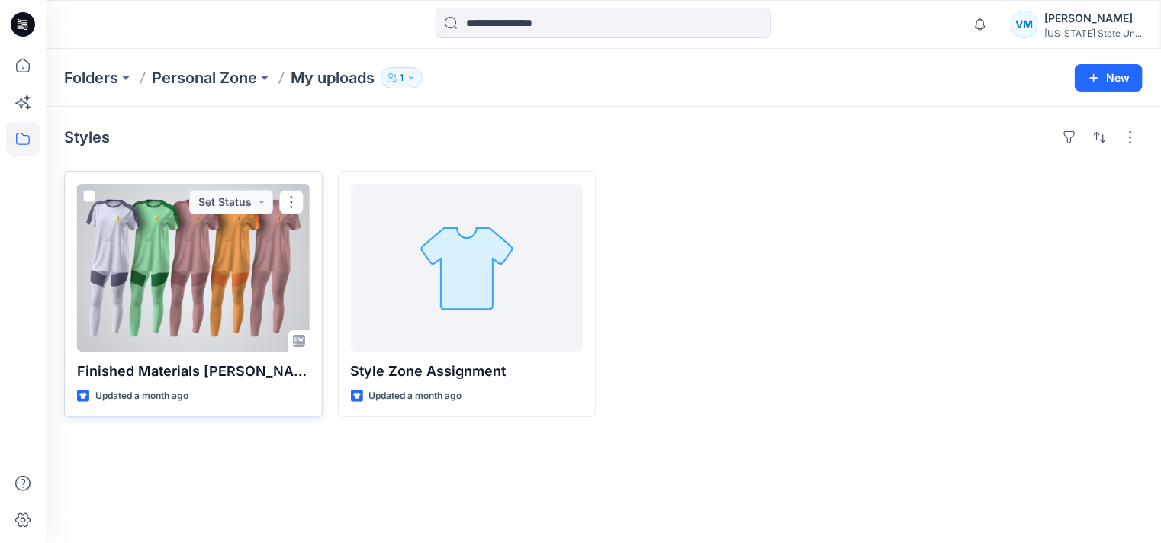
click at [184, 256] on div at bounding box center [193, 268] width 233 height 168
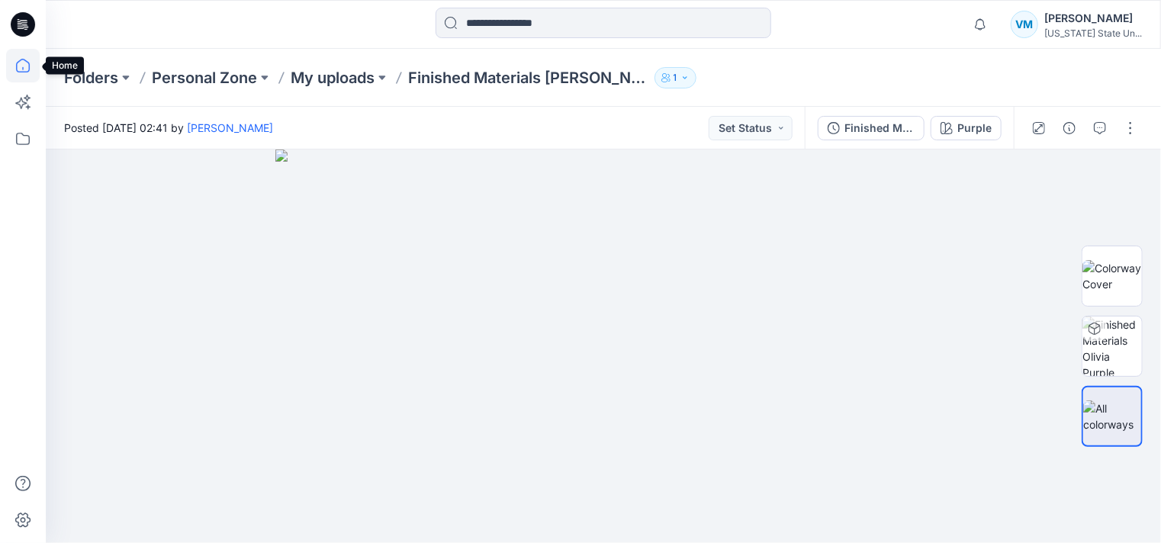
click at [24, 64] on icon at bounding box center [23, 66] width 34 height 34
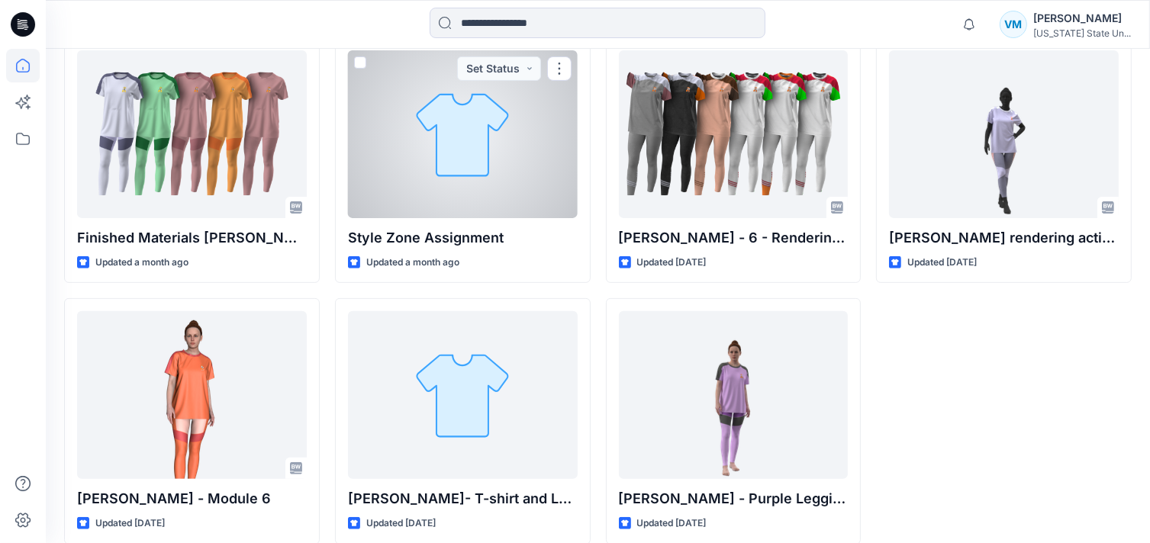
scroll to position [487, 0]
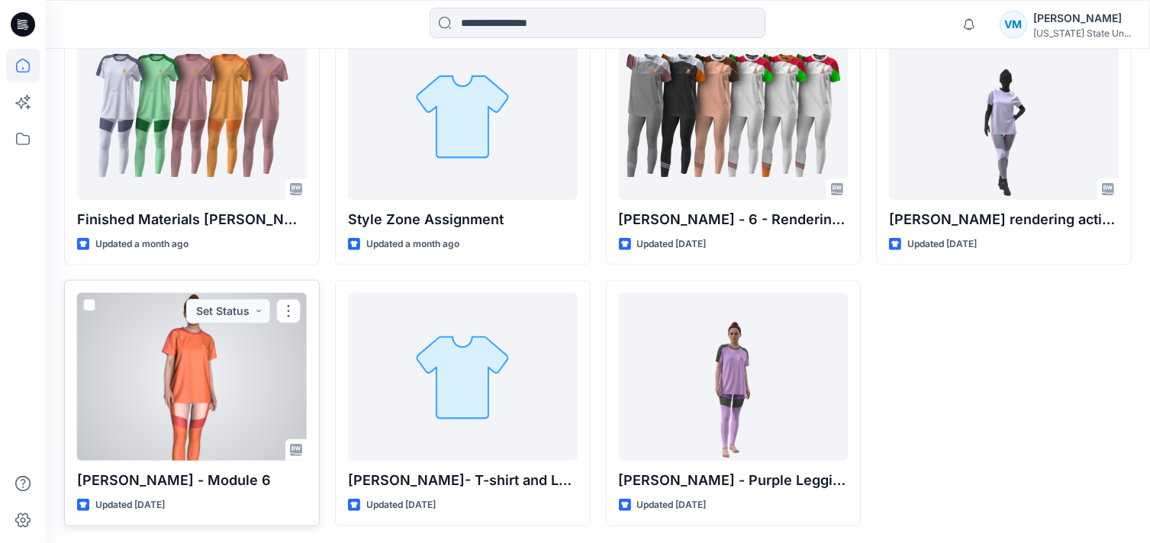
click at [191, 406] on div at bounding box center [192, 377] width 230 height 168
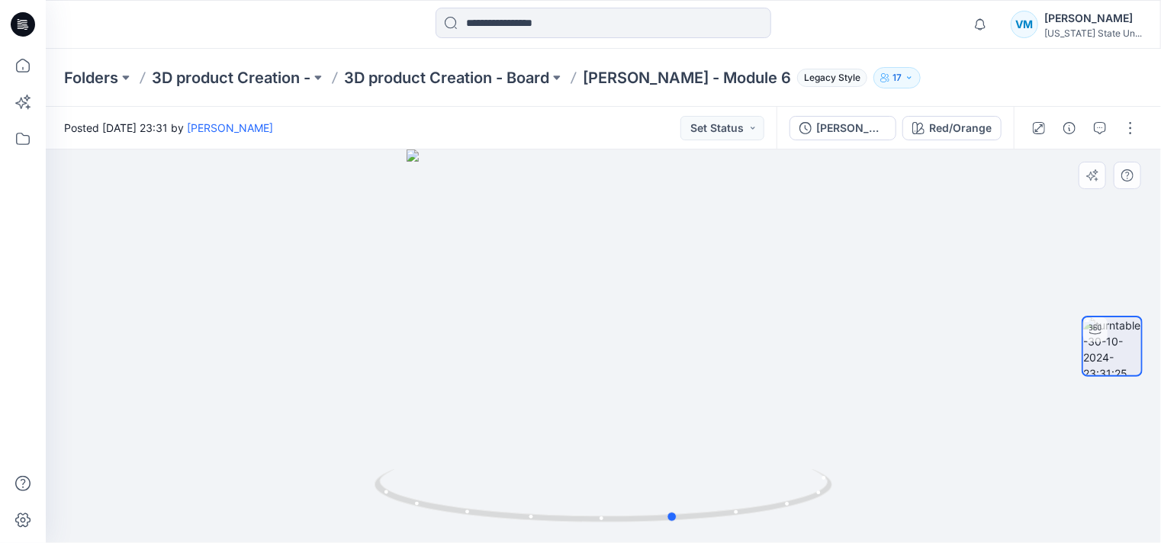
drag, startPoint x: 756, startPoint y: 369, endPoint x: 841, endPoint y: 377, distance: 85.8
click at [841, 377] on div at bounding box center [603, 347] width 1115 height 394
click at [18, 61] on icon at bounding box center [23, 66] width 14 height 14
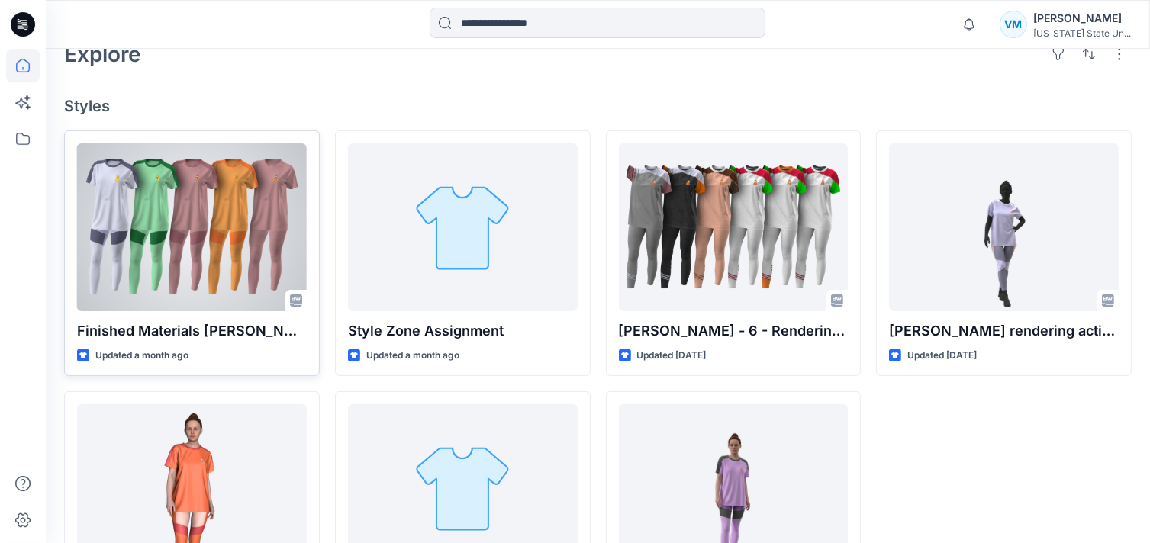
scroll to position [378, 0]
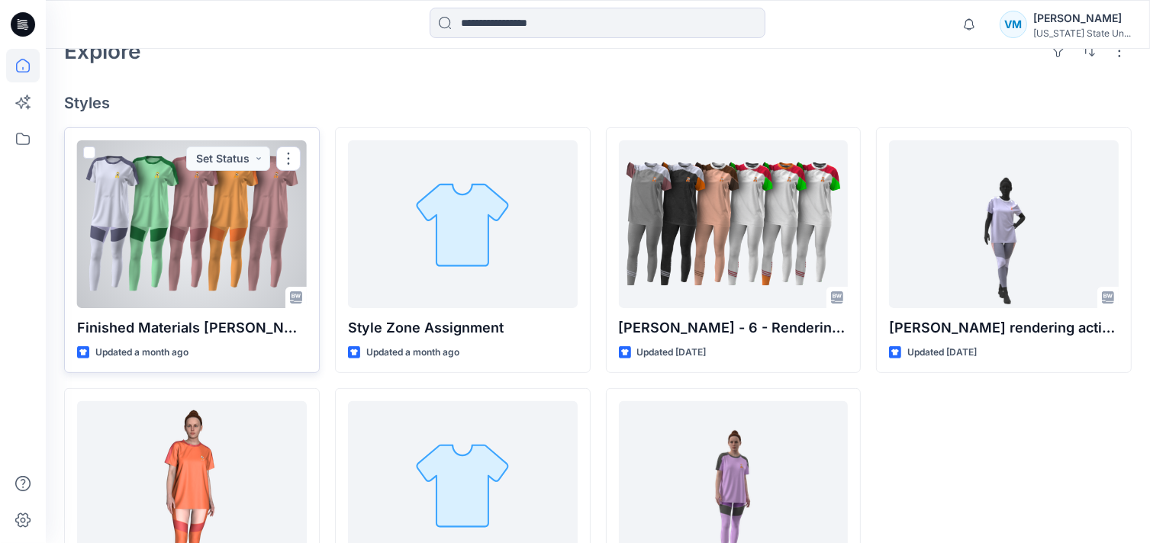
click at [223, 231] on div at bounding box center [192, 224] width 230 height 168
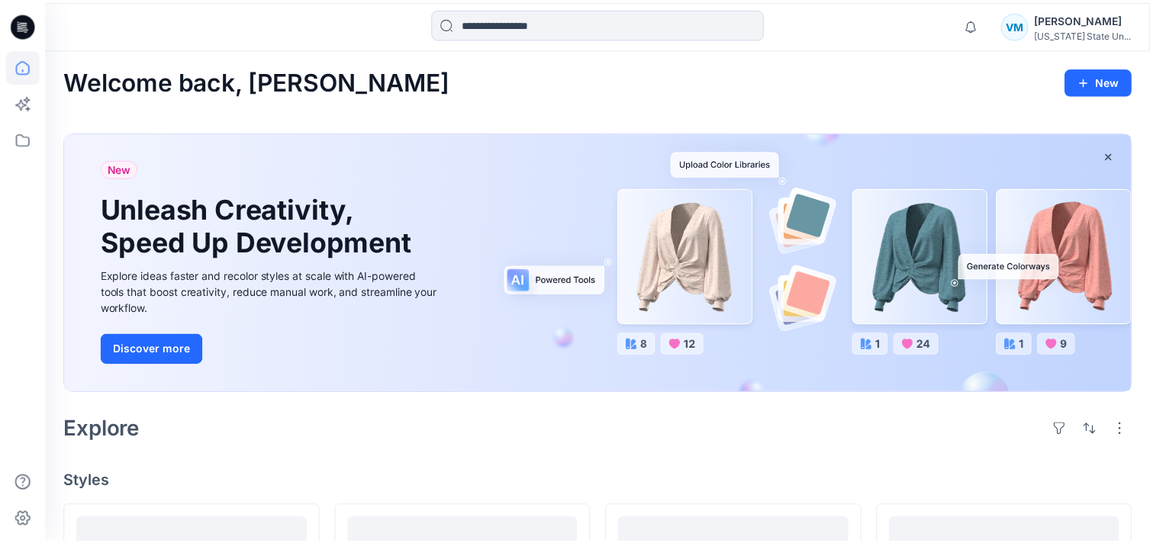
scroll to position [378, 0]
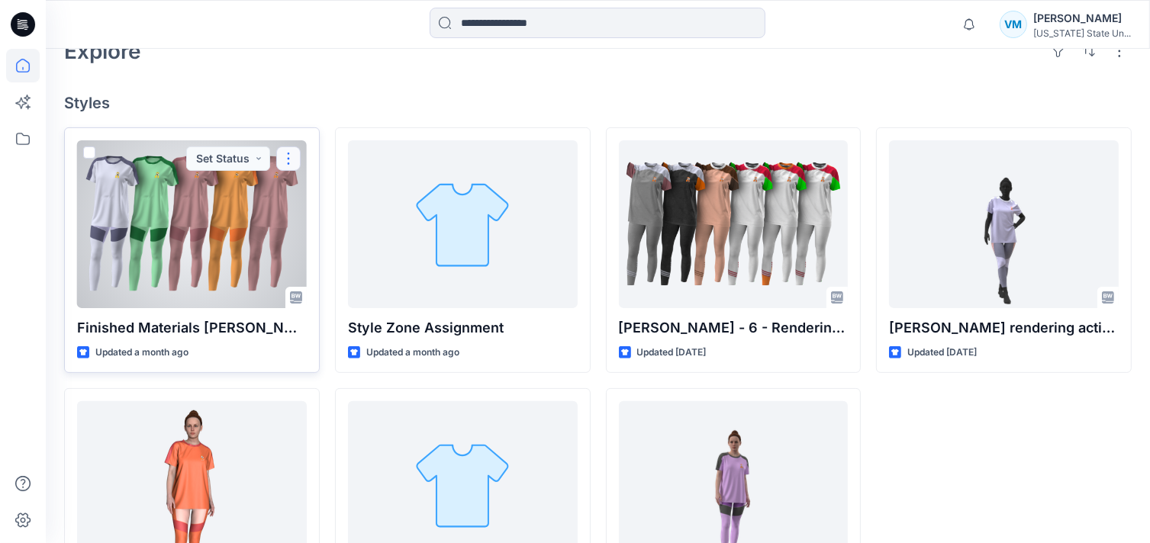
click at [282, 155] on button "button" at bounding box center [288, 158] width 24 height 24
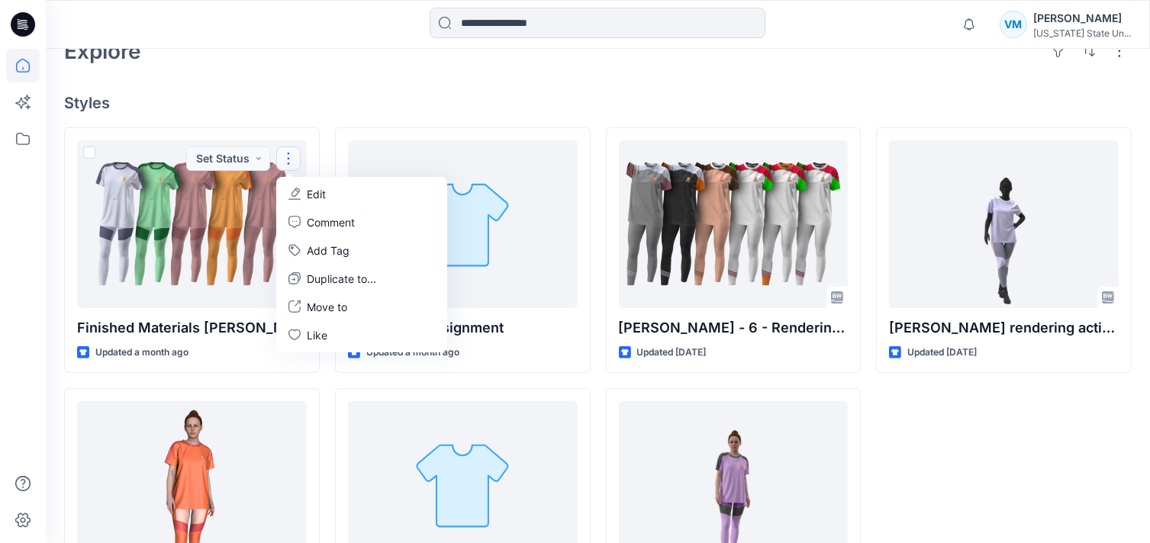
click at [328, 56] on div "Explore" at bounding box center [597, 51] width 1067 height 37
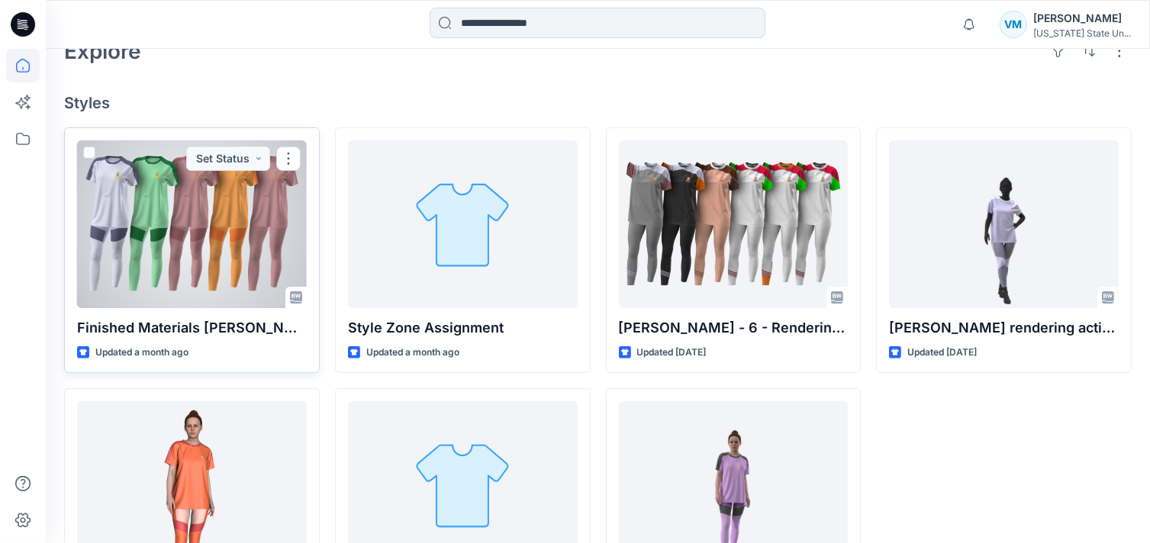
click at [205, 240] on div at bounding box center [192, 224] width 230 height 168
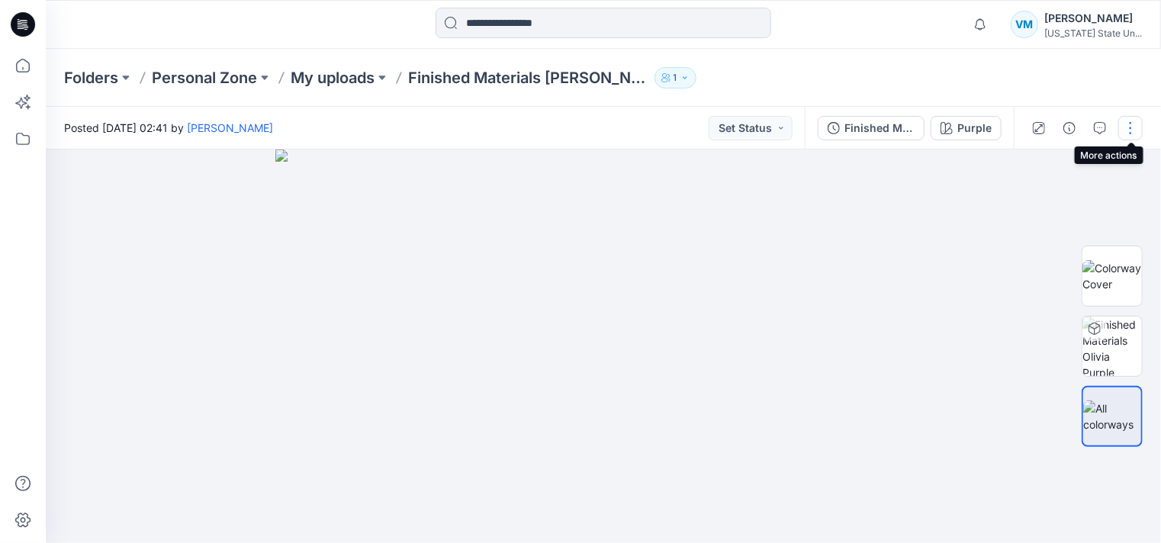
click at [1128, 126] on button "button" at bounding box center [1130, 128] width 24 height 24
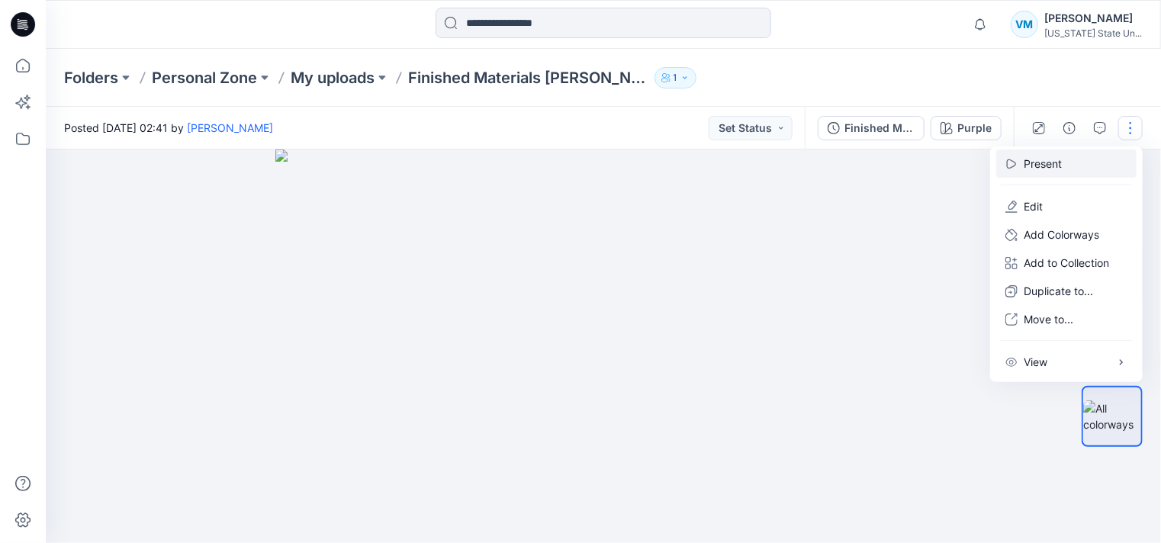
click at [1097, 170] on button "Present" at bounding box center [1066, 164] width 140 height 28
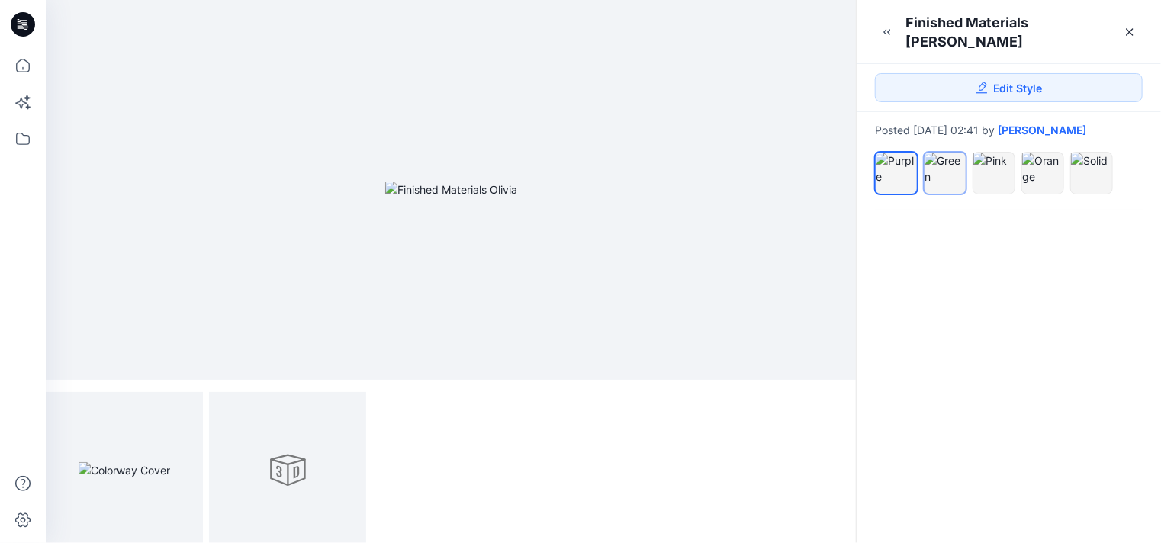
click at [946, 166] on div at bounding box center [945, 169] width 41 height 32
click at [896, 159] on div at bounding box center [896, 169] width 41 height 32
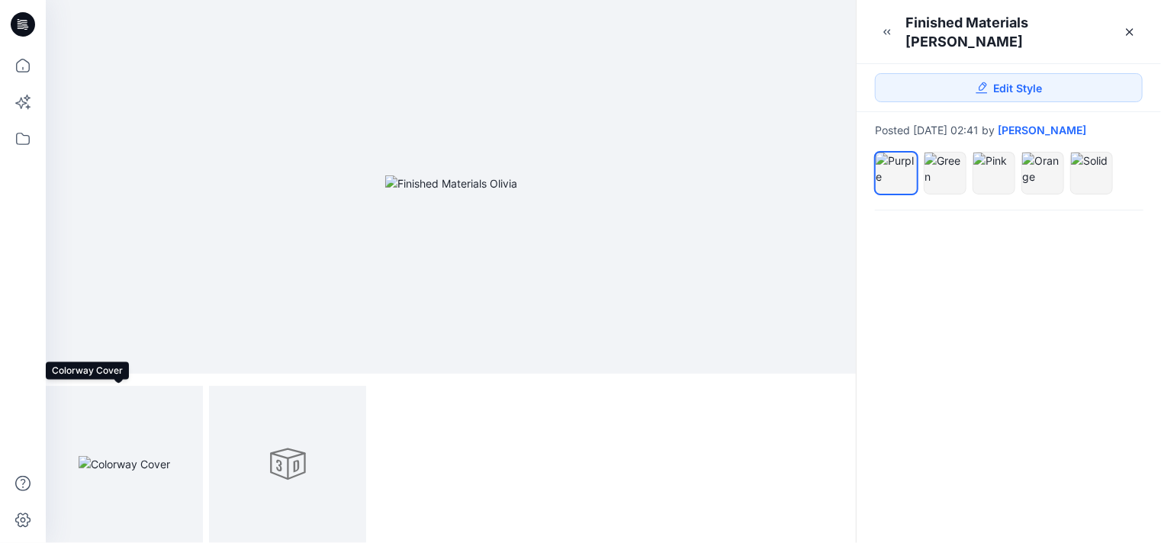
drag, startPoint x: 156, startPoint y: 451, endPoint x: 665, endPoint y: 468, distance: 509.9
click at [665, 468] on div at bounding box center [451, 464] width 810 height 157
click at [943, 153] on div at bounding box center [945, 169] width 41 height 32
click at [177, 442] on div at bounding box center [124, 464] width 157 height 157
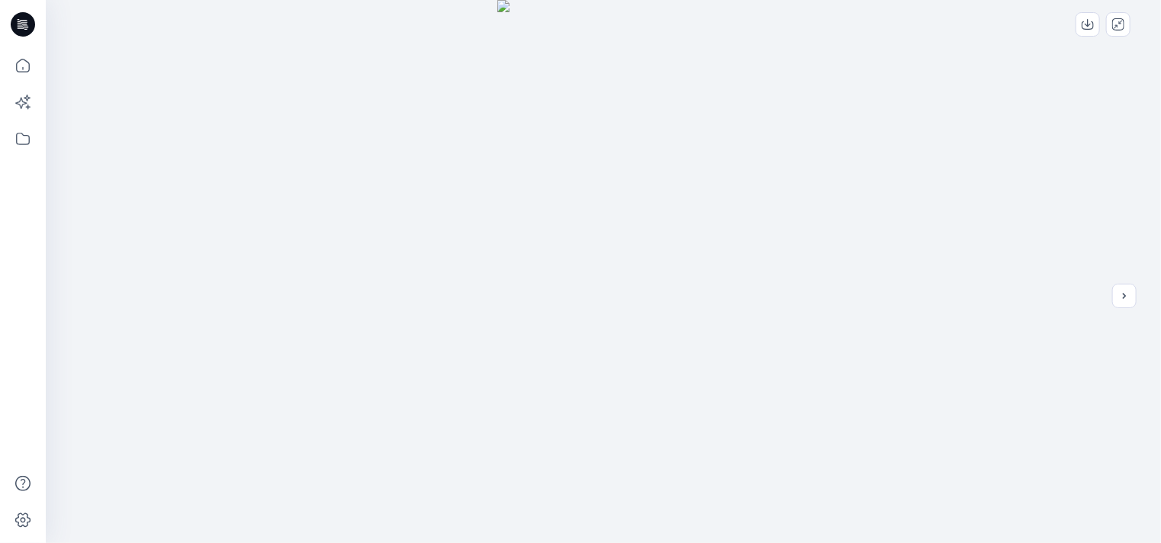
click at [567, 134] on img at bounding box center [603, 271] width 213 height 543
click at [942, 187] on div at bounding box center [603, 271] width 1115 height 543
click at [1129, 314] on div at bounding box center [603, 271] width 1115 height 543
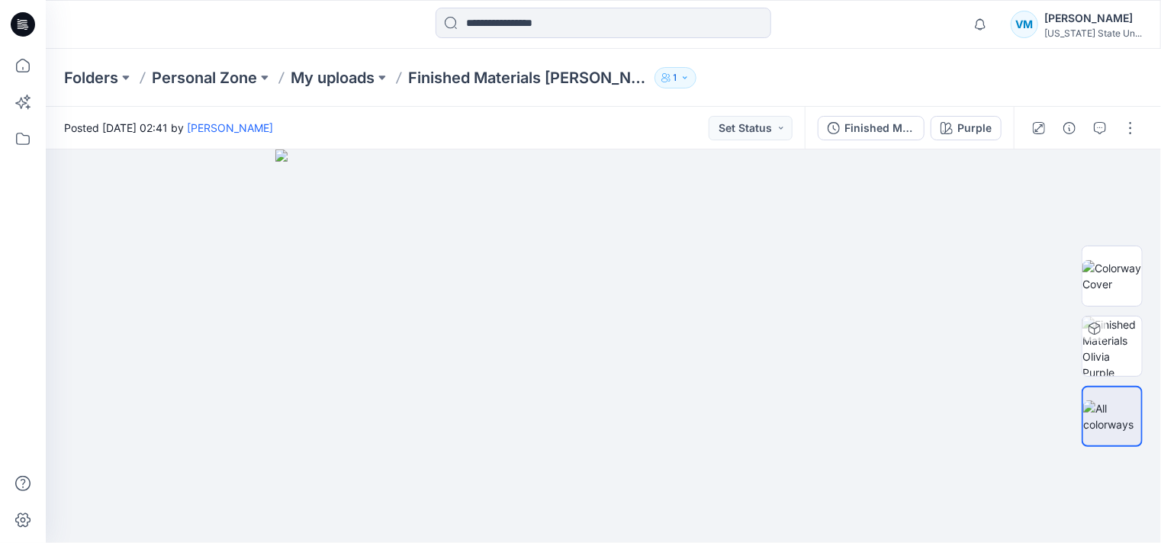
click at [260, 27] on div "Notifications [PERSON_NAME] has invited you to the Folder 3D product Creation -…" at bounding box center [603, 24] width 1115 height 49
